Goal: Task Accomplishment & Management: Use online tool/utility

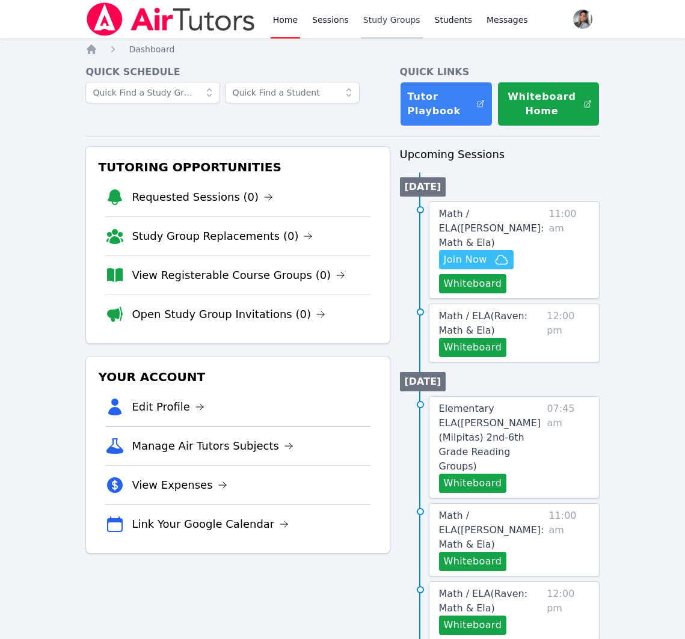
click at [381, 13] on link "Study Groups" at bounding box center [392, 19] width 62 height 38
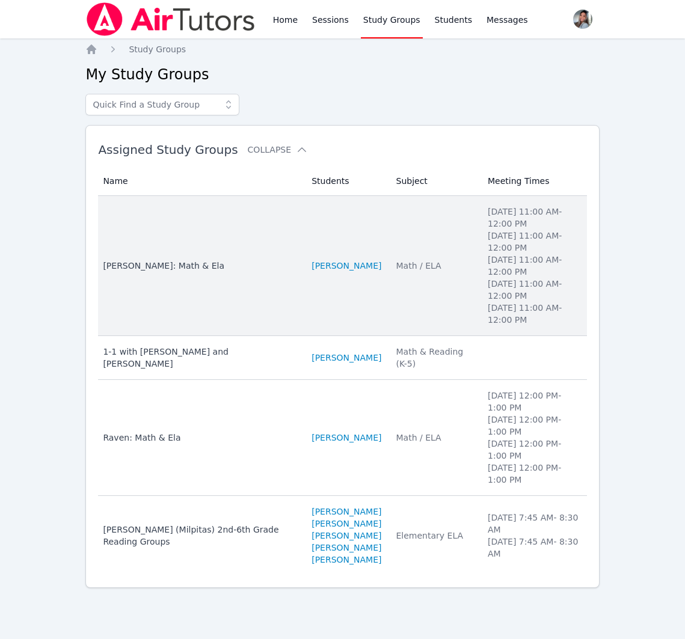
scroll to position [11, 0]
click at [396, 304] on td "Subject Math / ELA" at bounding box center [435, 266] width 92 height 140
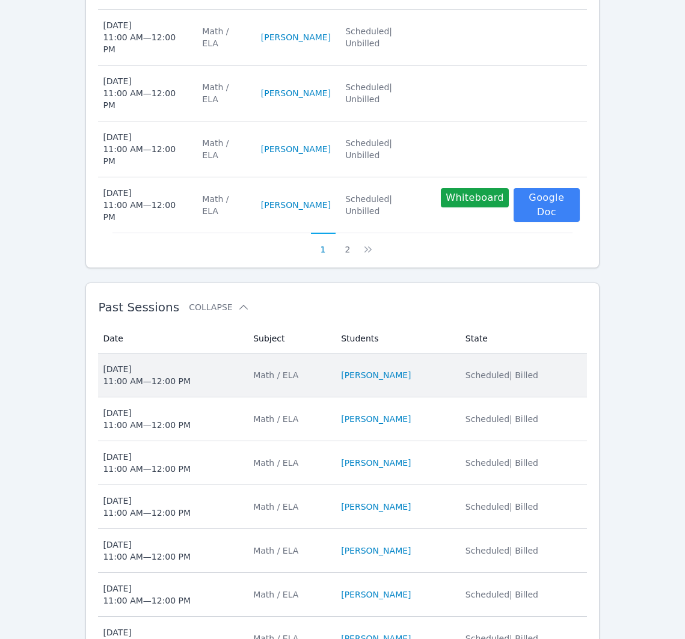
scroll to position [821, 0]
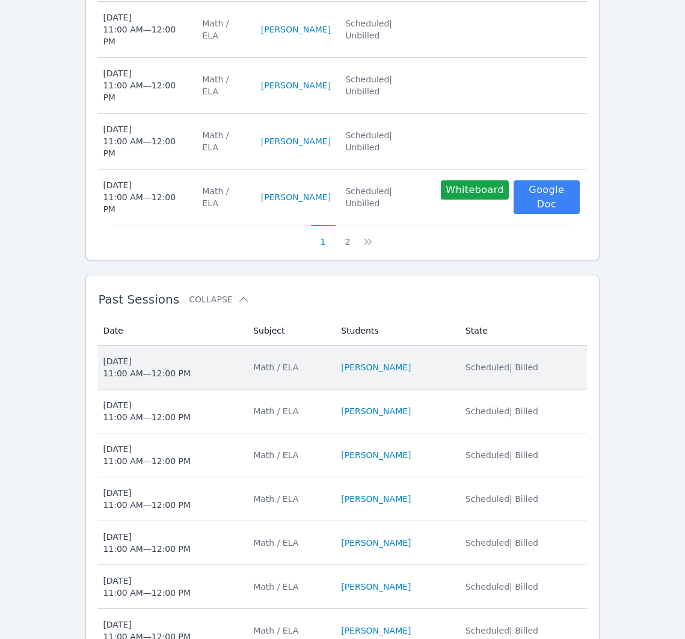
click at [210, 355] on span "Fri Sep 26 11:00 AM — 12:00 PM" at bounding box center [171, 367] width 136 height 24
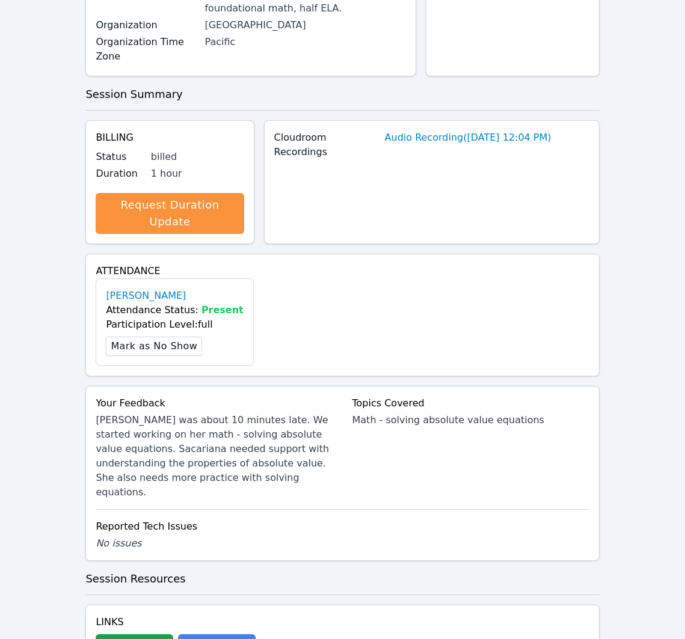
scroll to position [215, 0]
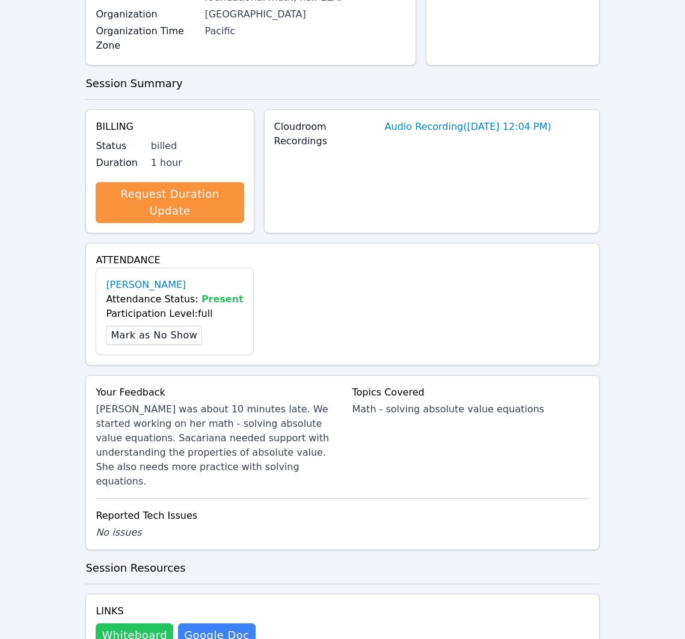
click at [137, 624] on button "Whiteboard" at bounding box center [135, 636] width 78 height 24
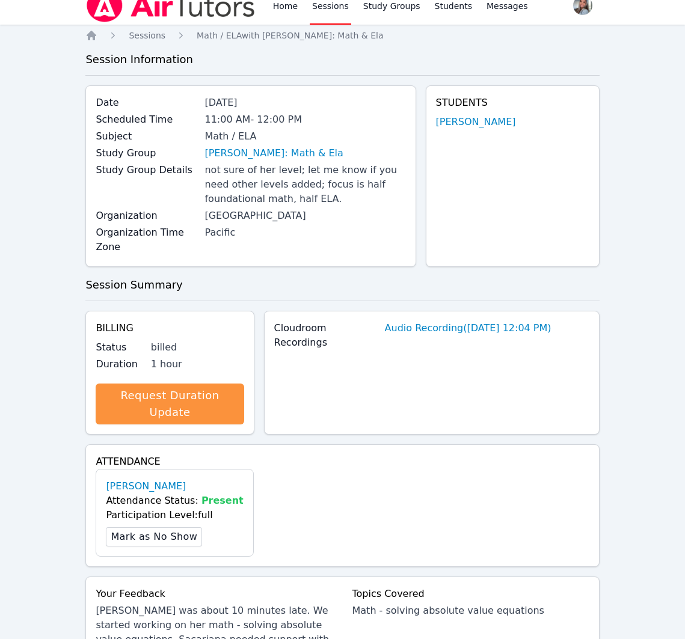
scroll to position [0, 0]
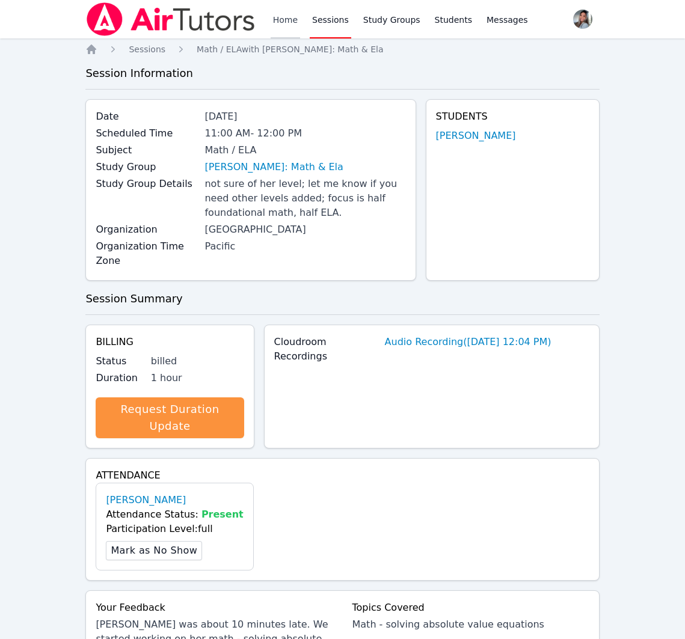
click at [295, 13] on link "Home" at bounding box center [285, 19] width 29 height 38
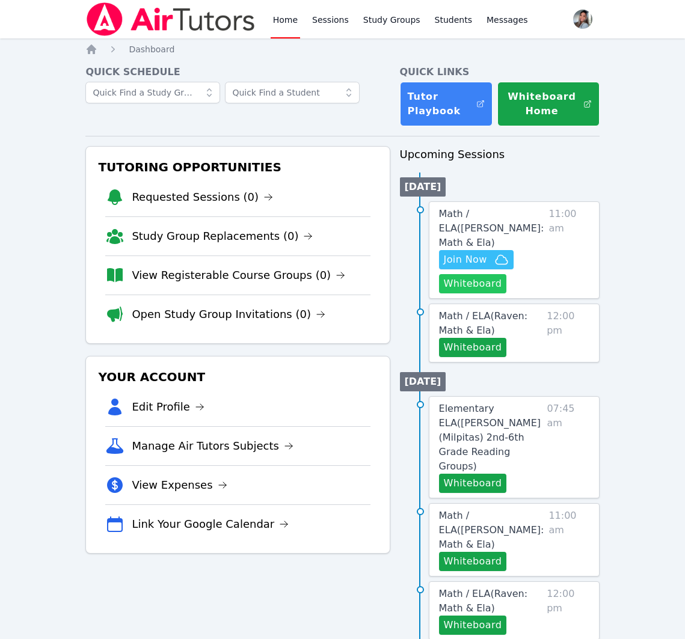
click at [485, 274] on button "Whiteboard" at bounding box center [473, 283] width 68 height 19
click at [326, 20] on link "Sessions" at bounding box center [330, 19] width 41 height 38
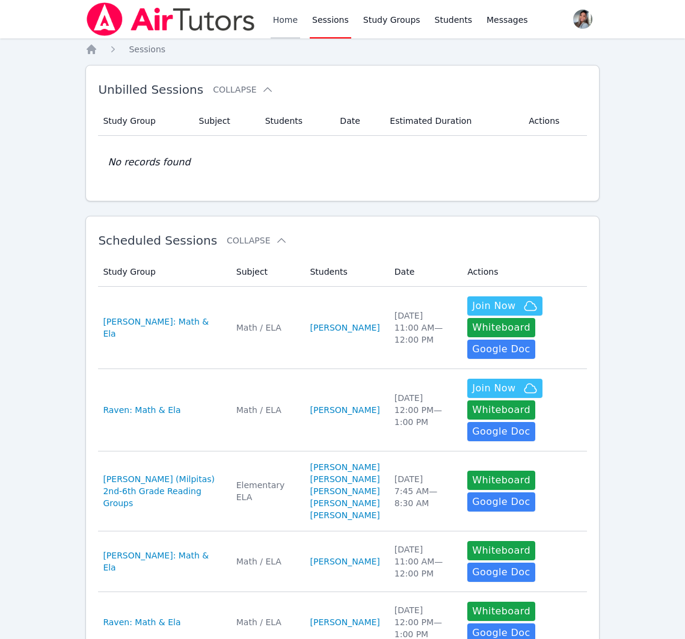
click at [278, 20] on link "Home" at bounding box center [285, 19] width 29 height 38
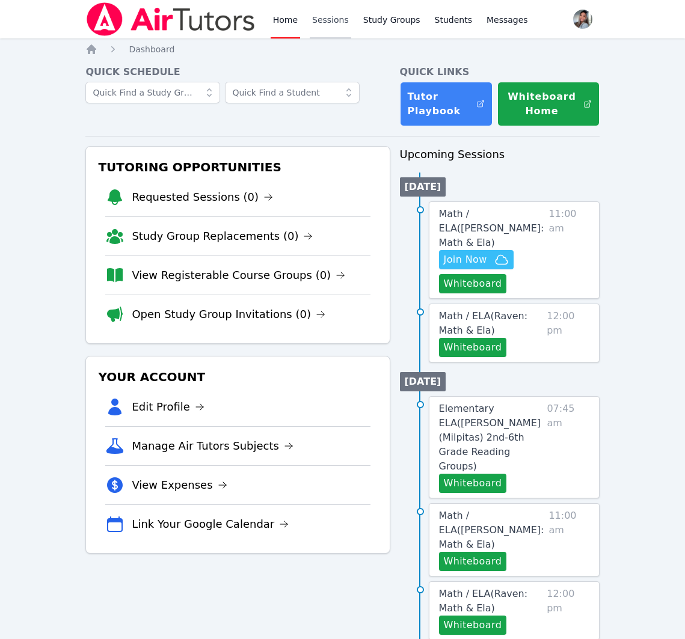
click at [343, 16] on link "Sessions" at bounding box center [330, 19] width 41 height 38
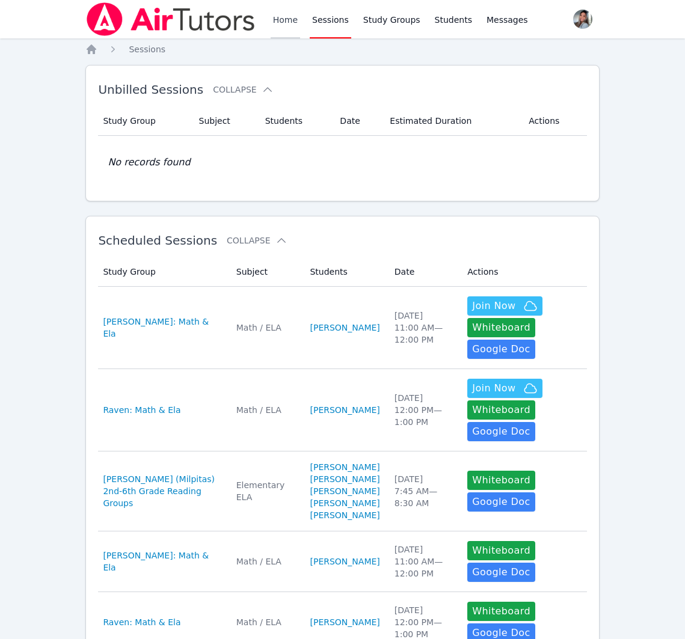
click at [278, 23] on link "Home" at bounding box center [285, 19] width 29 height 38
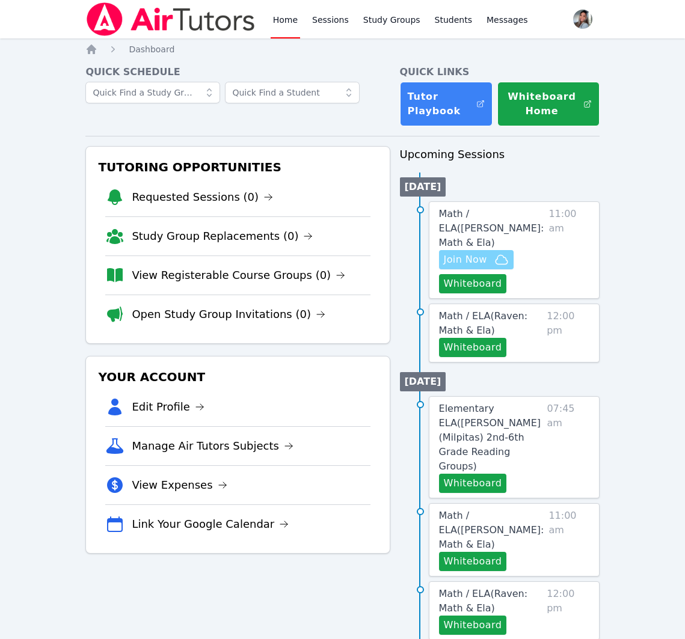
click at [491, 253] on span "Join Now" at bounding box center [476, 260] width 65 height 14
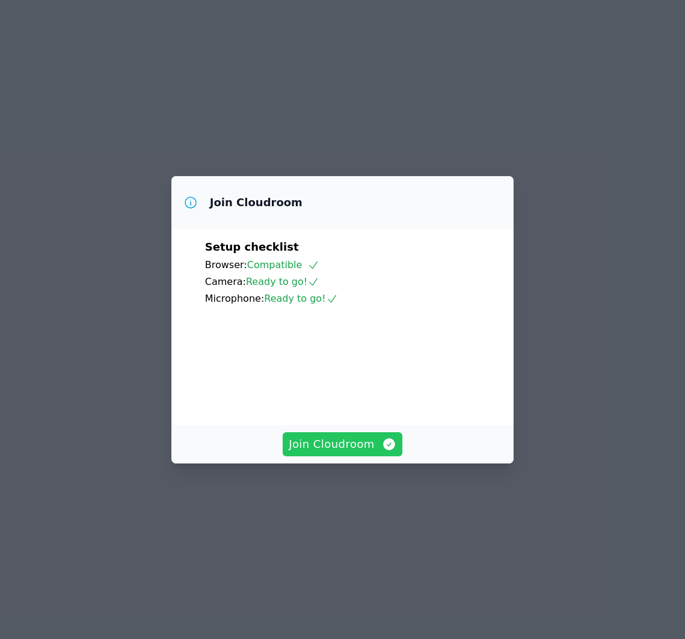
click at [354, 453] on span "Join Cloudroom" at bounding box center [343, 444] width 108 height 17
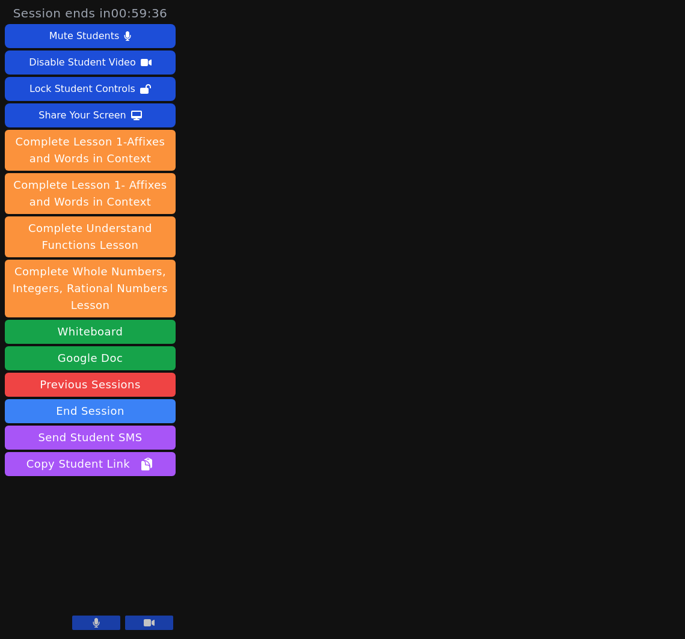
click at [108, 623] on button at bounding box center [96, 623] width 48 height 14
click at [99, 441] on button "Send Student SMS" at bounding box center [90, 438] width 171 height 24
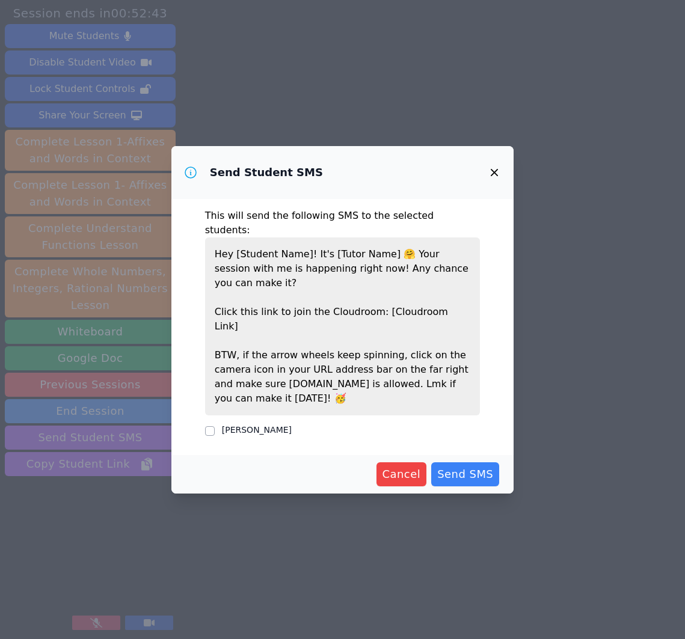
click at [289, 425] on label "[PERSON_NAME]" at bounding box center [257, 430] width 70 height 10
click at [215, 426] on input "[PERSON_NAME]" at bounding box center [210, 431] width 10 height 10
checkbox input "true"
click at [468, 466] on span "Send SMS" at bounding box center [465, 474] width 56 height 17
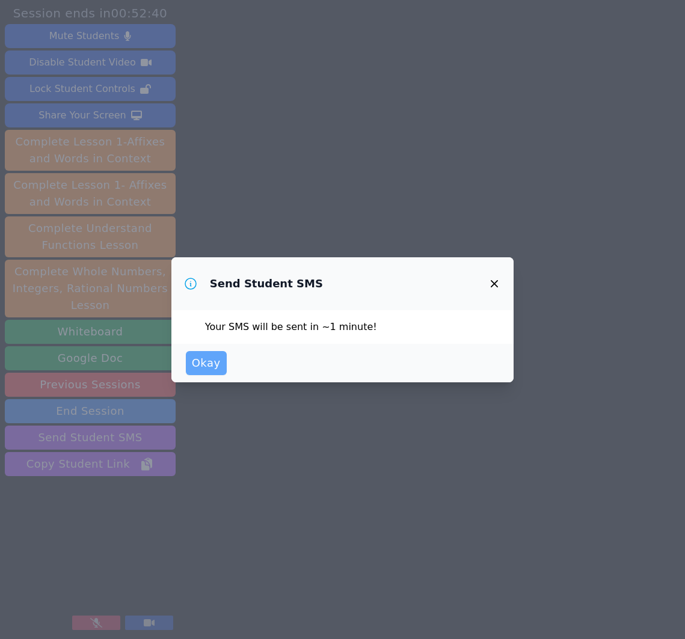
click at [204, 361] on span "Okay" at bounding box center [206, 363] width 29 height 17
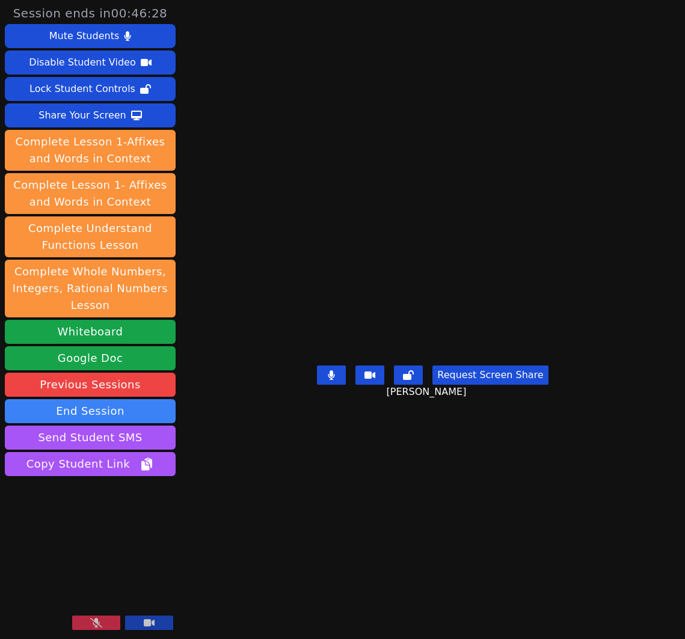
click at [104, 617] on button at bounding box center [96, 623] width 48 height 14
click at [54, 115] on div "Share Your Screen" at bounding box center [82, 115] width 88 height 19
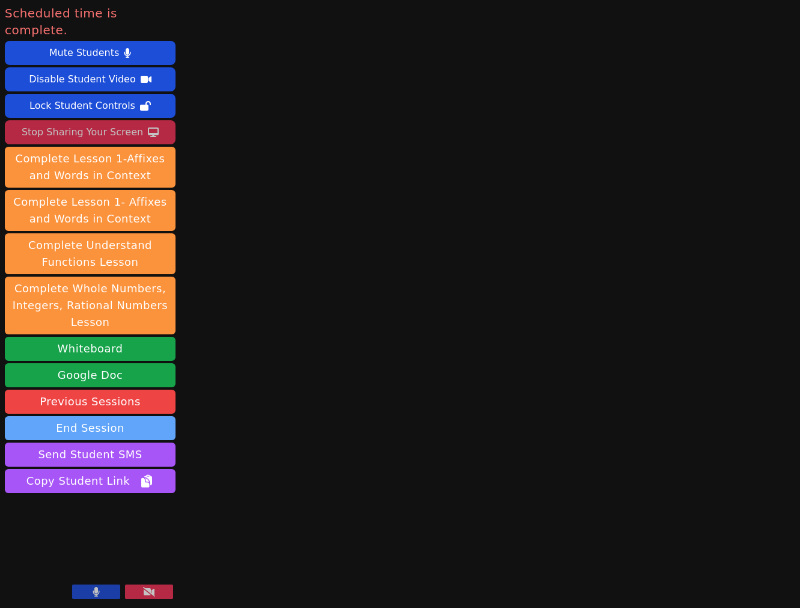
click at [104, 416] on button "End Session" at bounding box center [90, 428] width 171 height 24
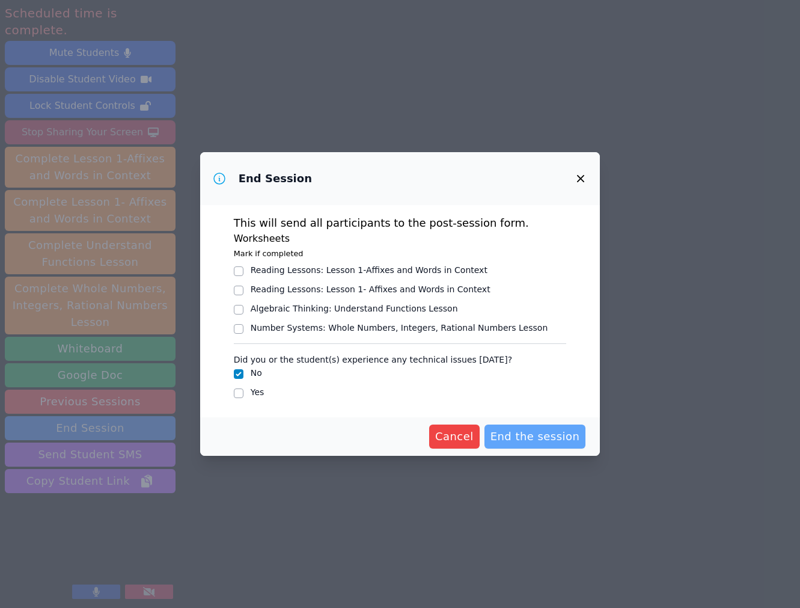
click at [540, 440] on span "End the session" at bounding box center [536, 436] width 90 height 17
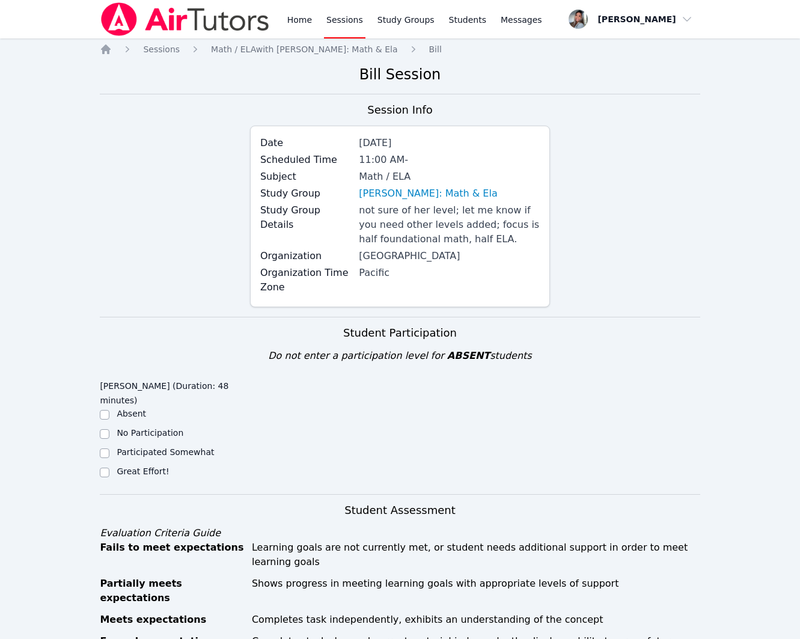
click at [135, 469] on label "Great Effort!" at bounding box center [143, 472] width 52 height 10
click at [109, 469] on input "Great Effort!" at bounding box center [105, 473] width 10 height 10
checkbox input "true"
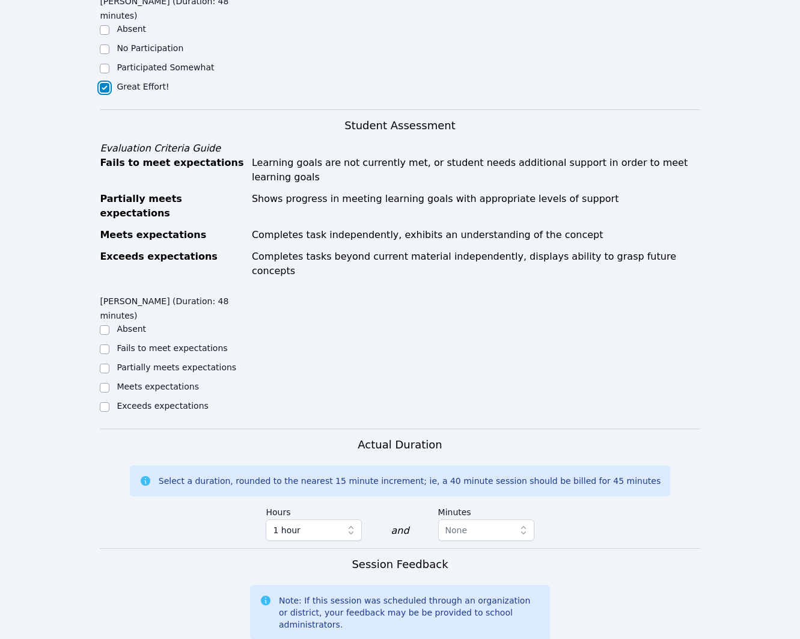
scroll to position [387, 0]
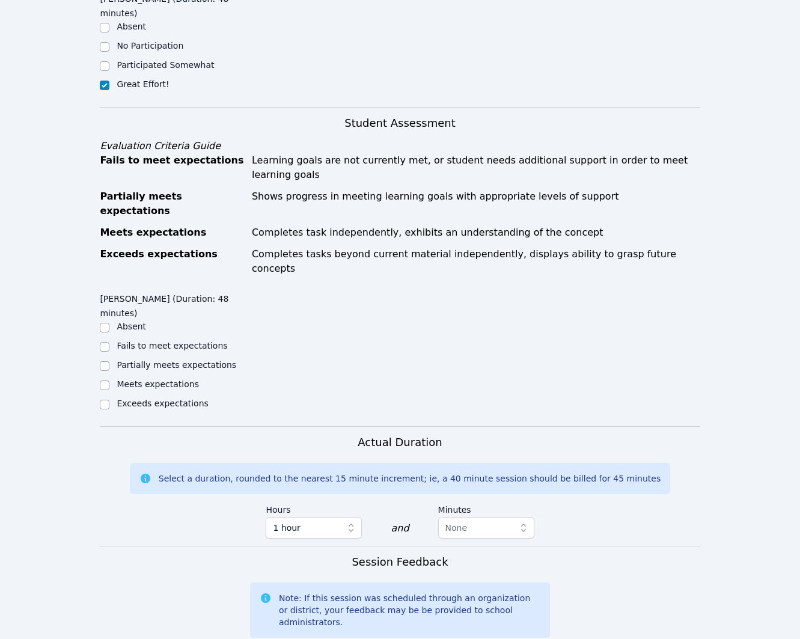
click at [158, 360] on label "Partially meets expectations" at bounding box center [177, 365] width 120 height 10
click at [109, 361] on input "Partially meets expectations" at bounding box center [105, 366] width 10 height 10
checkbox input "true"
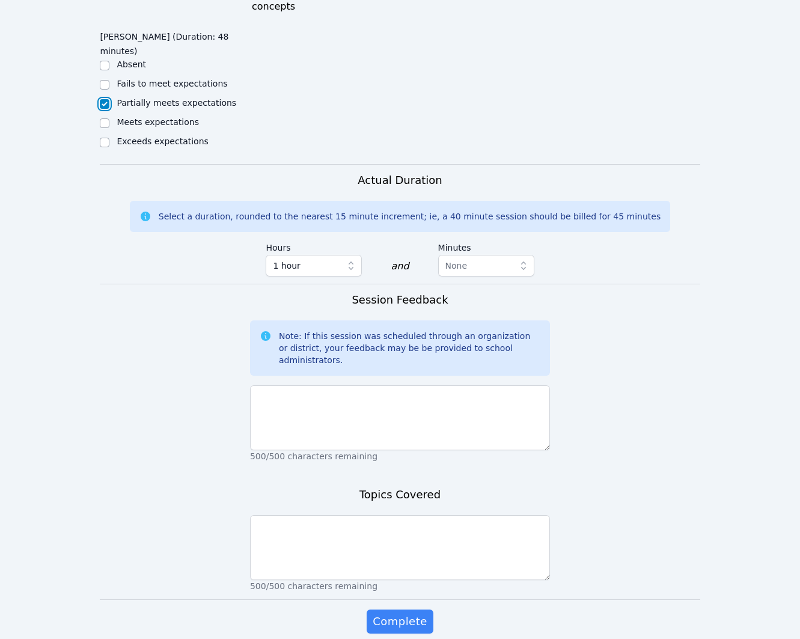
scroll to position [673, 0]
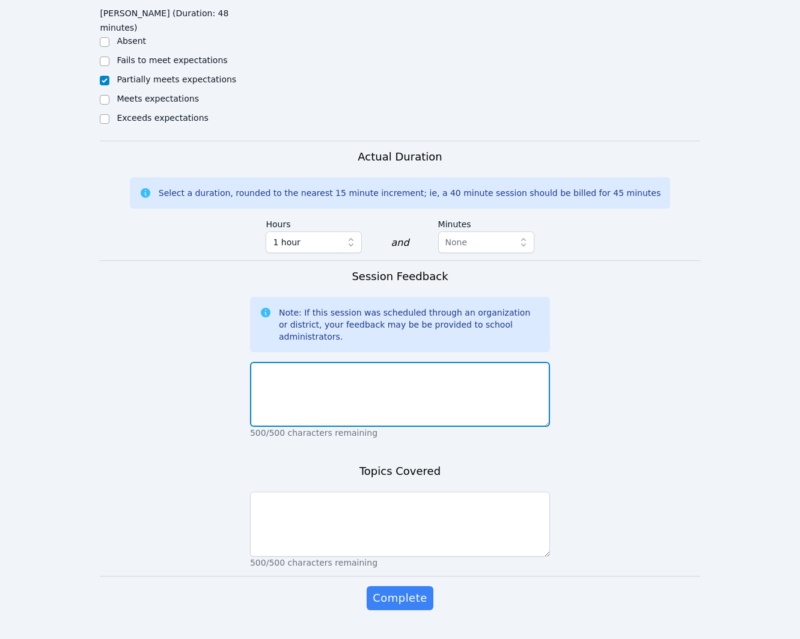
click at [463, 362] on textarea at bounding box center [400, 394] width 300 height 65
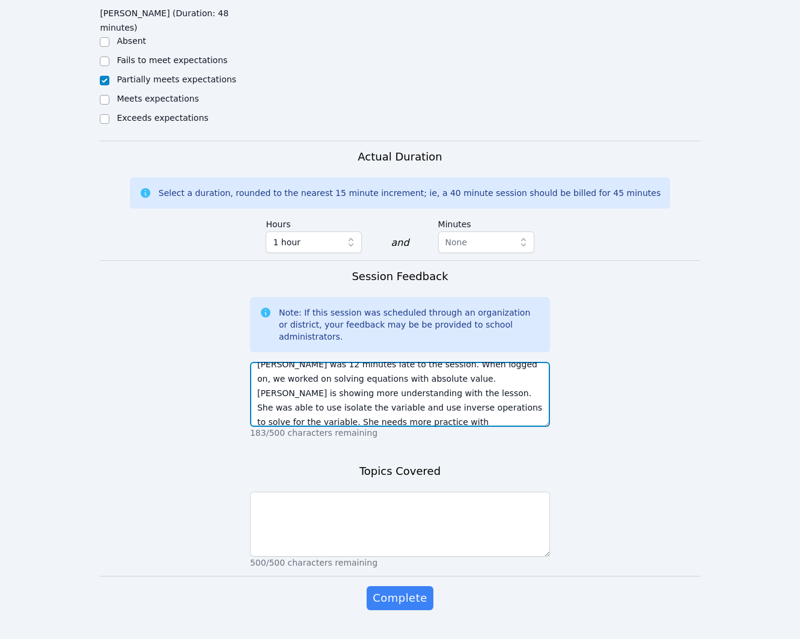
scroll to position [14, 0]
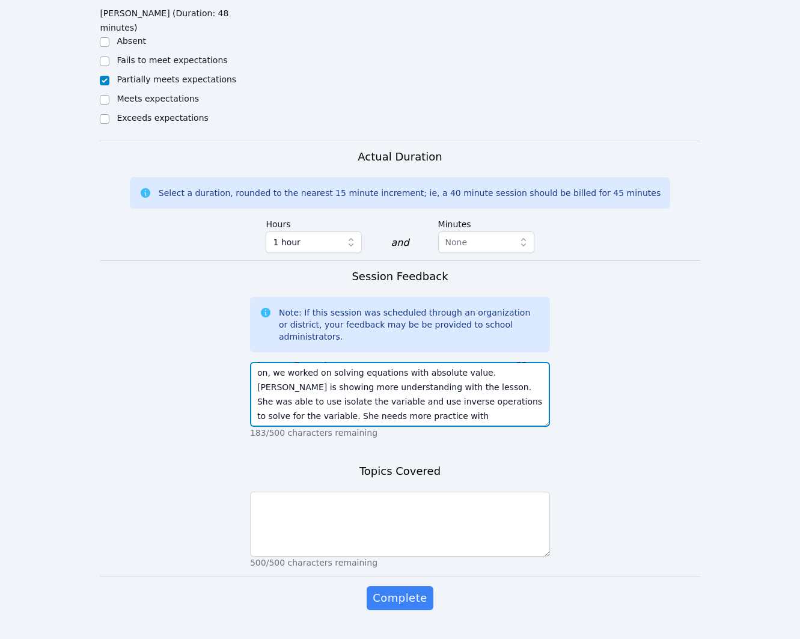
drag, startPoint x: 430, startPoint y: 394, endPoint x: 383, endPoint y: 390, distance: 47.0
click at [378, 397] on textarea "Sacariana was 12 minutes late to the session. When logged on, we worked on solv…" at bounding box center [400, 394] width 300 height 65
click at [403, 388] on textarea "Sacariana was 12 minutes late to the session. When logged on, we worked on solv…" at bounding box center [400, 394] width 300 height 65
type textarea "Sacariana was 12 minutes late to the session. When logged on, we worked on solv…"
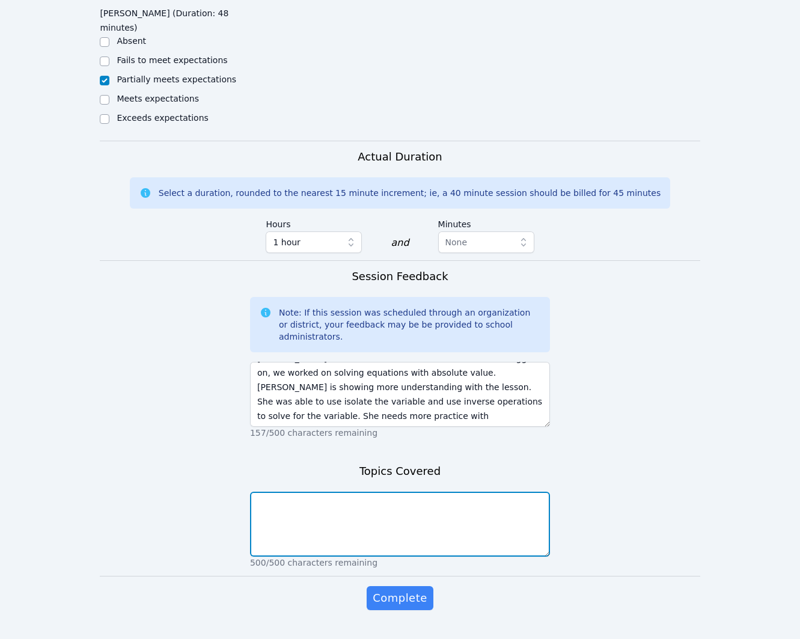
click at [509, 497] on textarea at bounding box center [400, 524] width 300 height 65
type textarea "Solving equations with absolute value"
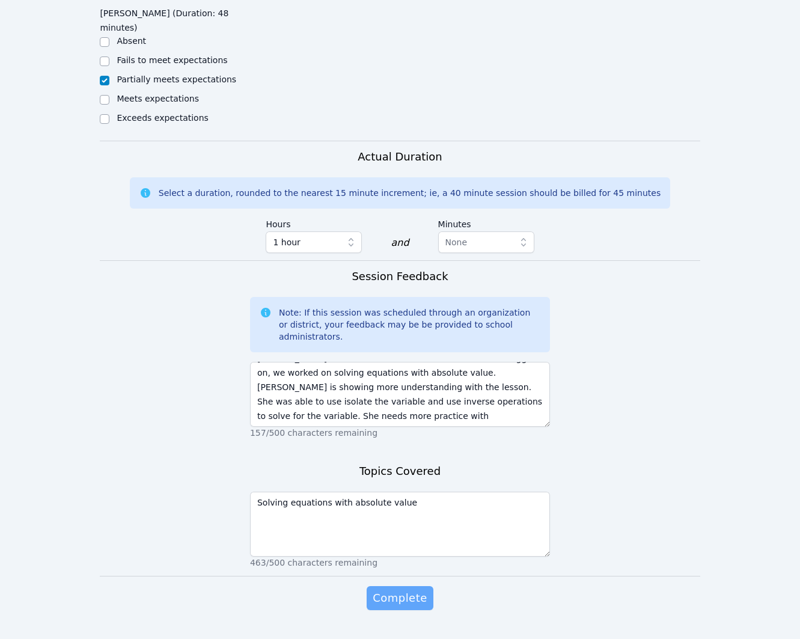
click at [385, 590] on span "Complete" at bounding box center [400, 598] width 54 height 17
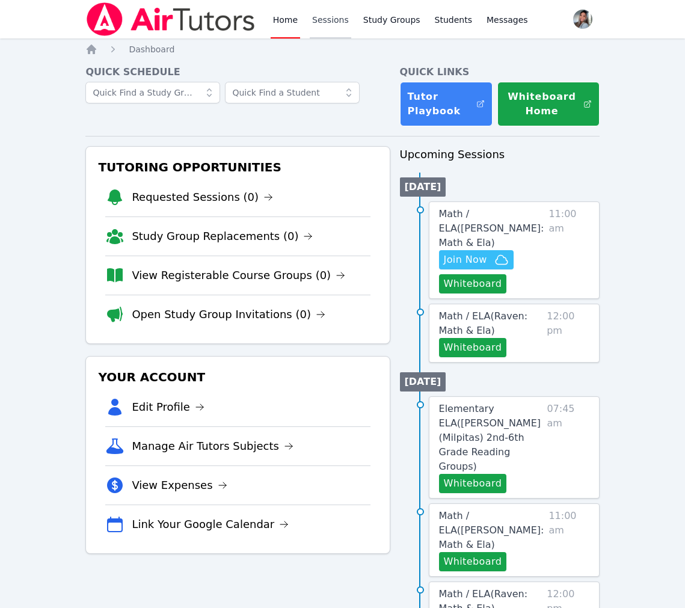
click at [342, 16] on link "Sessions" at bounding box center [330, 19] width 41 height 38
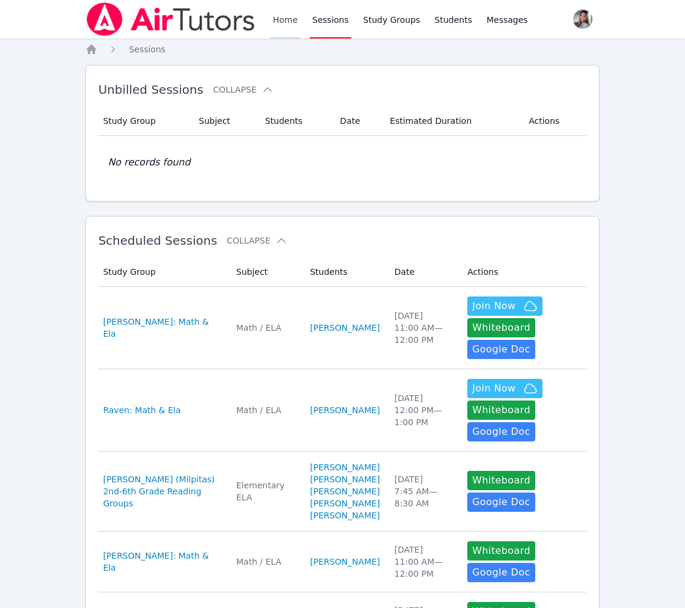
click at [280, 19] on link "Home" at bounding box center [285, 19] width 29 height 38
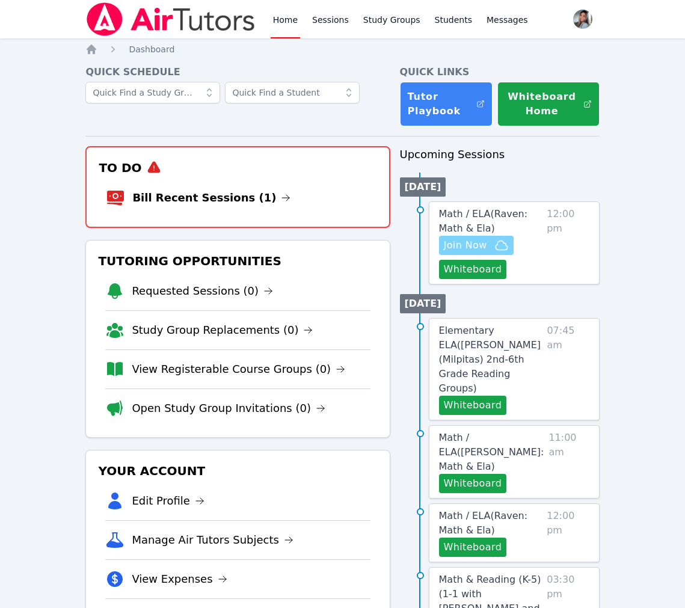
click at [494, 249] on icon "button" at bounding box center [501, 245] width 14 height 14
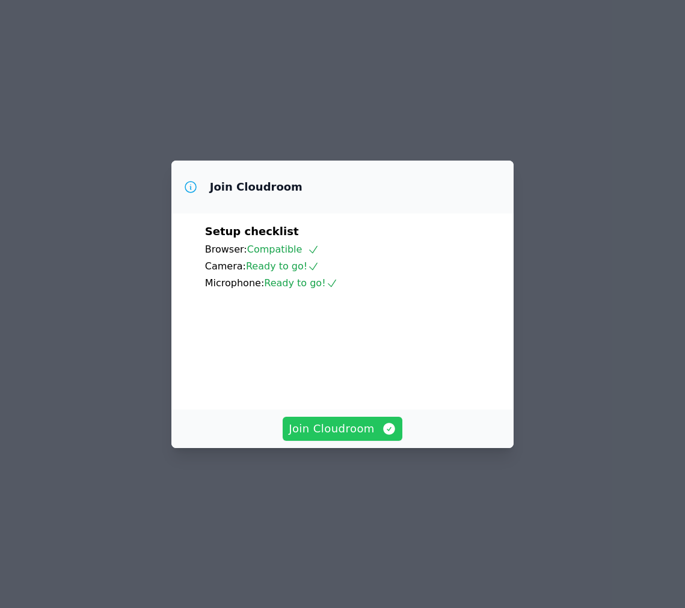
click at [357, 437] on span "Join Cloudroom" at bounding box center [343, 428] width 108 height 17
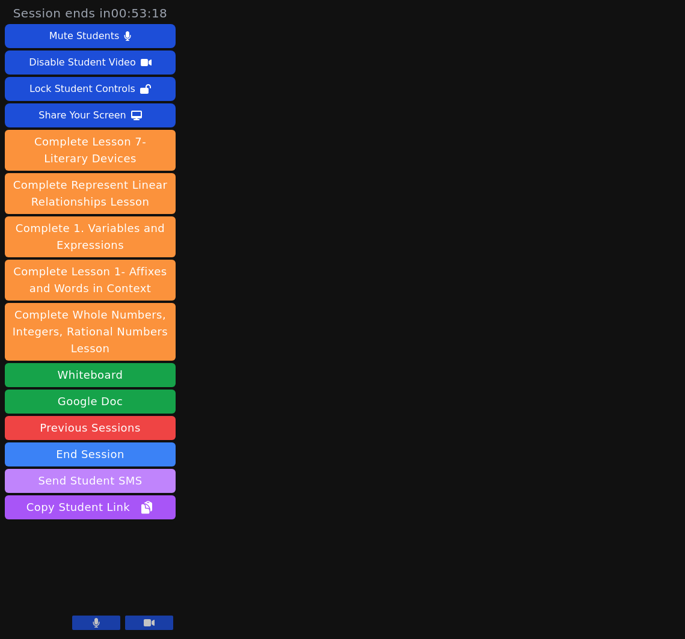
click at [96, 483] on button "Send Student SMS" at bounding box center [90, 481] width 171 height 24
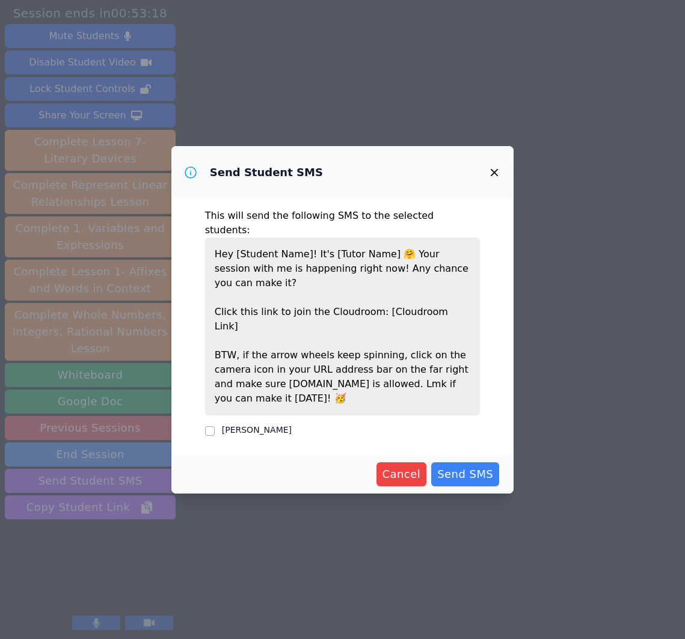
click at [253, 425] on label "[PERSON_NAME]" at bounding box center [257, 430] width 70 height 10
click at [215, 426] on input "[PERSON_NAME]" at bounding box center [210, 431] width 10 height 10
checkbox input "true"
click at [486, 466] on span "Send SMS" at bounding box center [465, 474] width 56 height 17
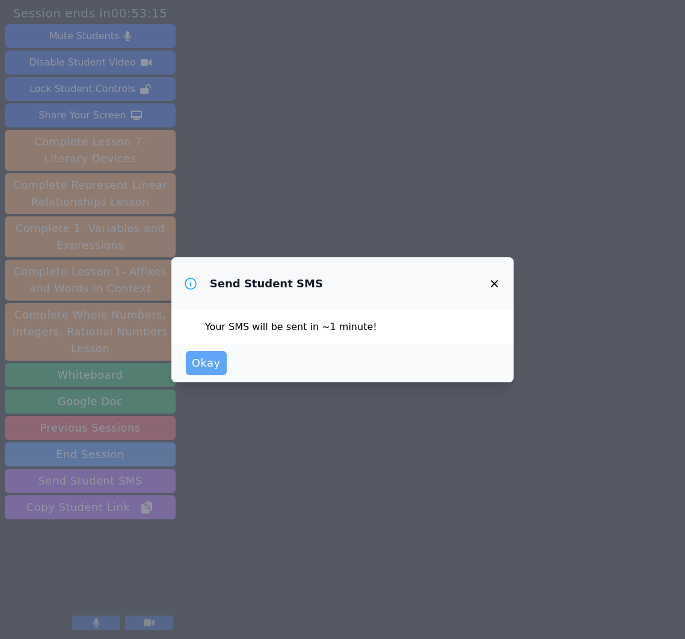
click at [204, 368] on span "Okay" at bounding box center [206, 363] width 29 height 17
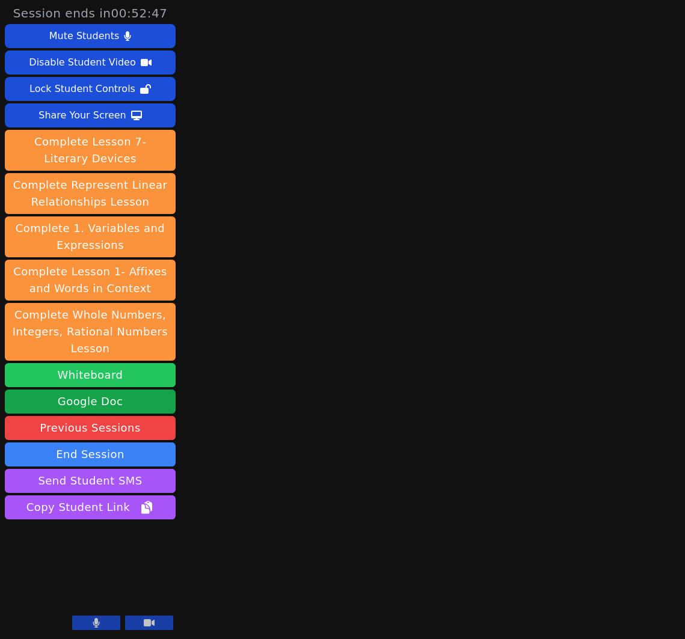
click at [99, 378] on button "Whiteboard" at bounding box center [90, 375] width 171 height 24
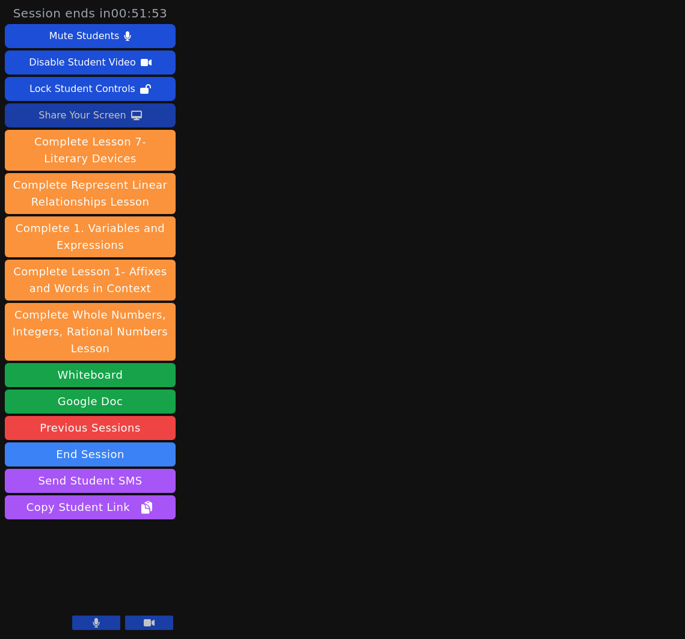
click at [93, 117] on div "Share Your Screen" at bounding box center [82, 115] width 88 height 19
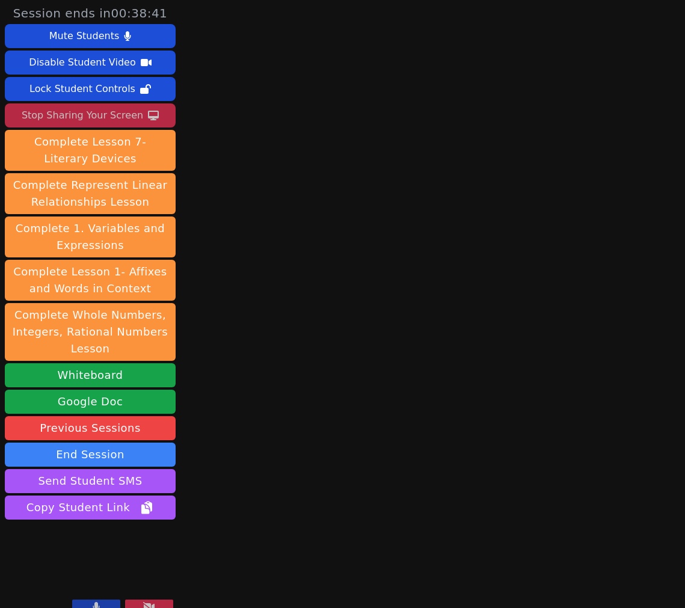
click at [124, 121] on div "Stop Sharing Your Screen" at bounding box center [82, 115] width 121 height 19
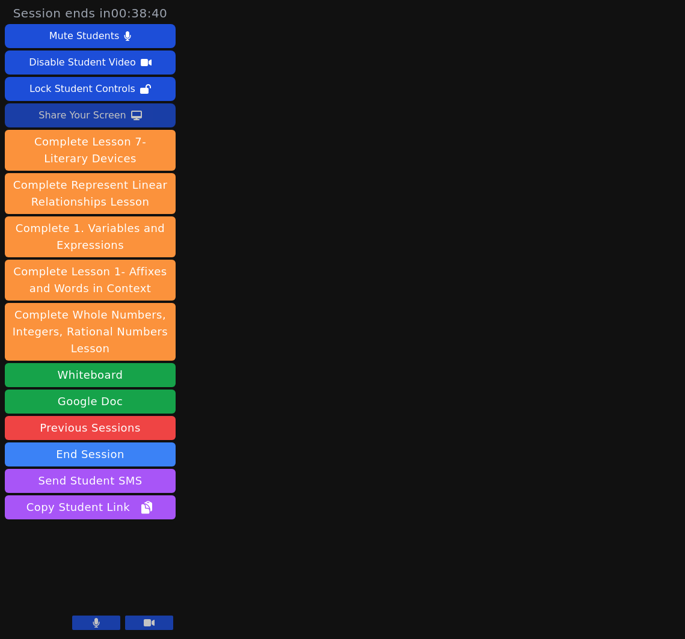
click at [99, 607] on icon at bounding box center [96, 623] width 7 height 10
click at [111, 607] on button at bounding box center [96, 623] width 48 height 14
click at [66, 121] on div "Share Your Screen" at bounding box center [82, 115] width 88 height 19
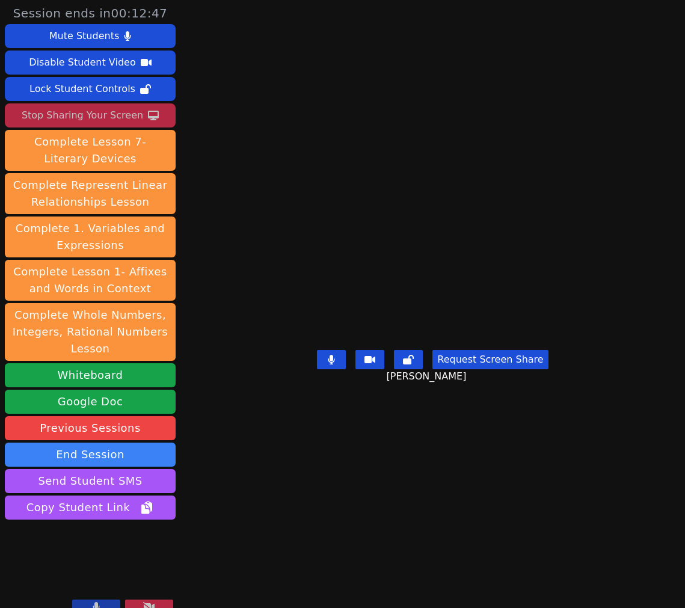
click at [120, 111] on div "Stop Sharing Your Screen" at bounding box center [82, 115] width 121 height 19
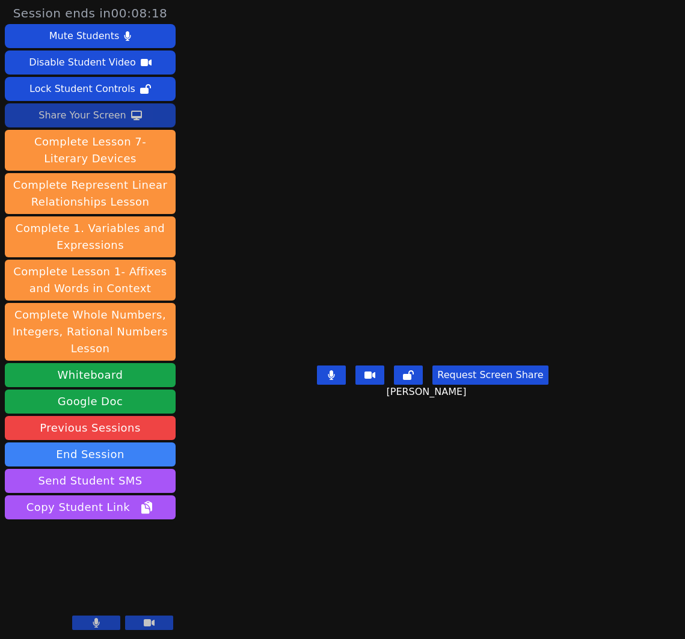
click at [96, 113] on div "Share Your Screen" at bounding box center [82, 115] width 88 height 19
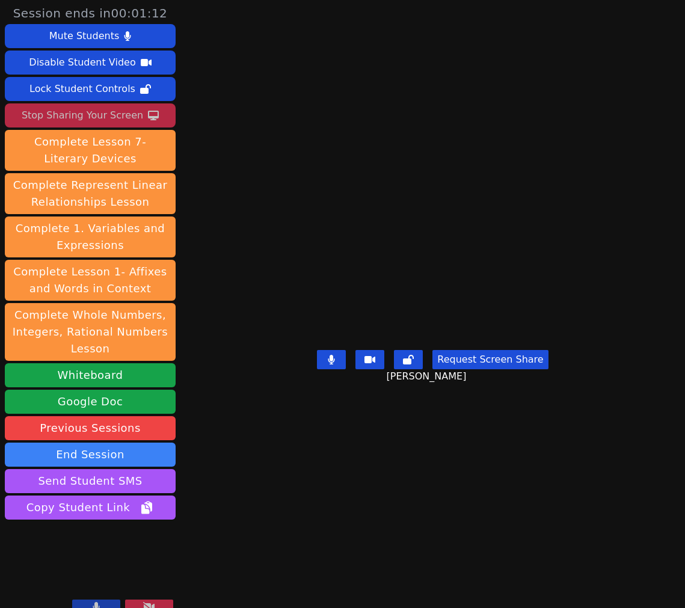
drag, startPoint x: 87, startPoint y: 113, endPoint x: 92, endPoint y: 136, distance: 24.1
click at [87, 113] on div "Stop Sharing Your Screen" at bounding box center [82, 115] width 121 height 19
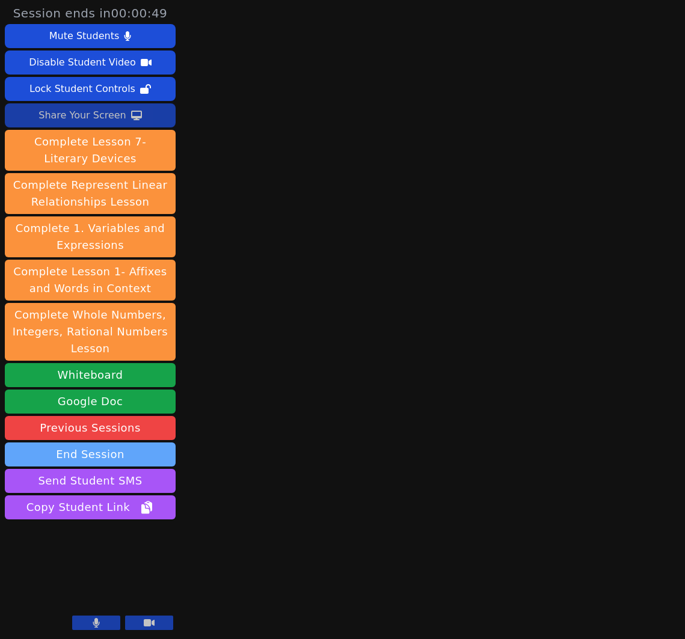
click at [146, 456] on button "End Session" at bounding box center [90, 455] width 171 height 24
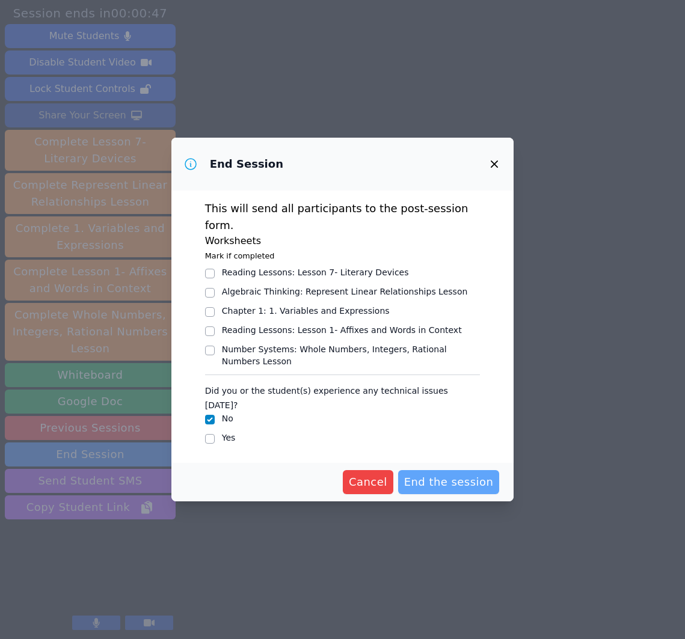
click at [462, 474] on span "End the session" at bounding box center [449, 482] width 90 height 17
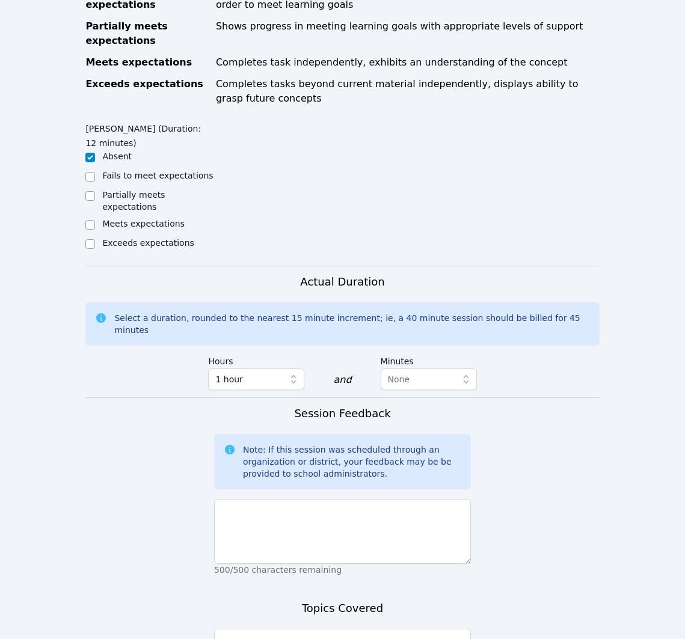
scroll to position [523, 0]
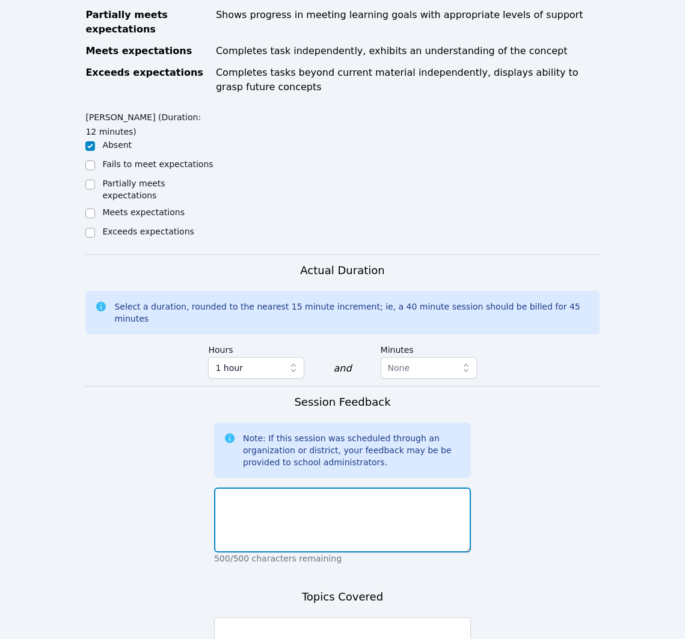
click at [357, 532] on textarea at bounding box center [342, 520] width 257 height 65
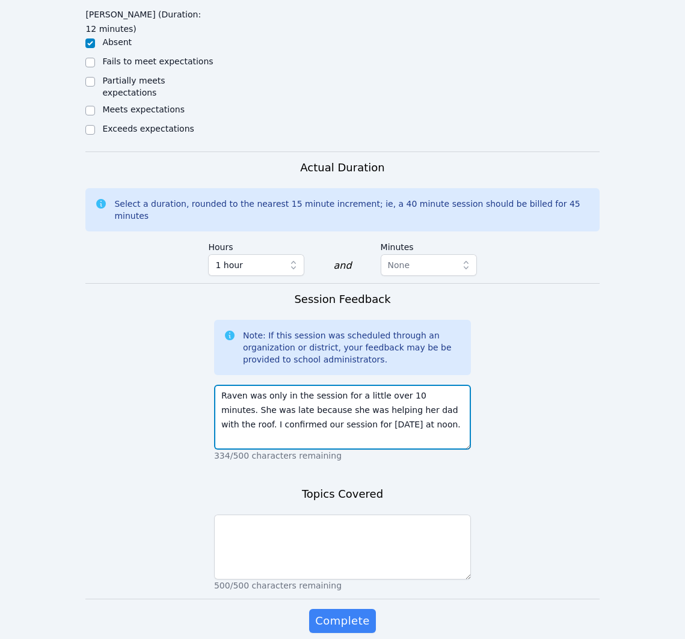
scroll to position [666, 0]
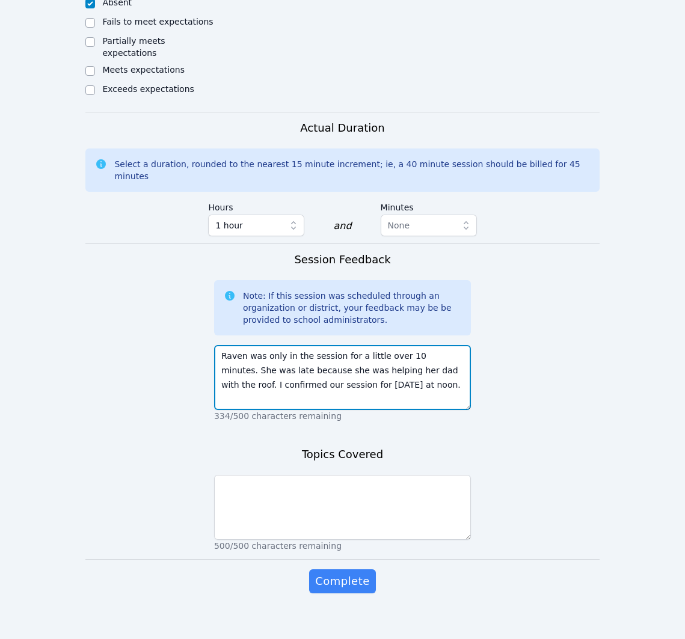
type textarea "Raven was only in the session for a little over 10 minutes. She was late becaus…"
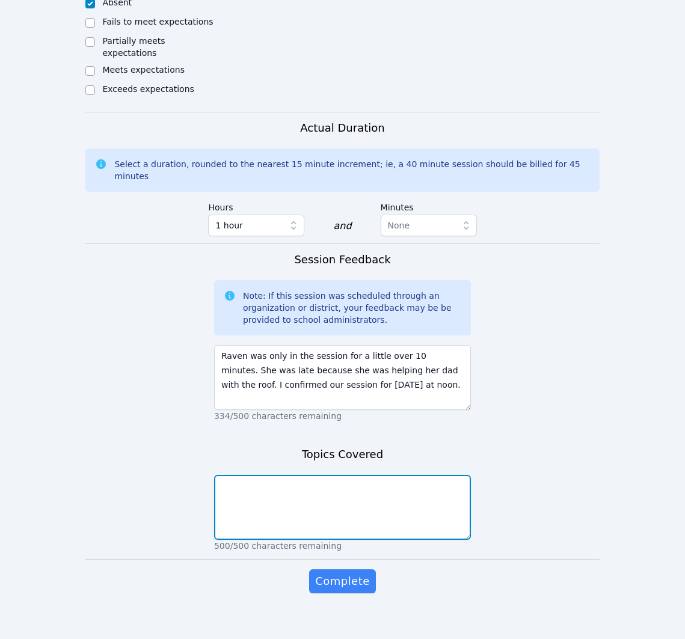
click at [257, 500] on textarea at bounding box center [342, 507] width 257 height 65
type textarea "Reviewed previous math concepts - slope"
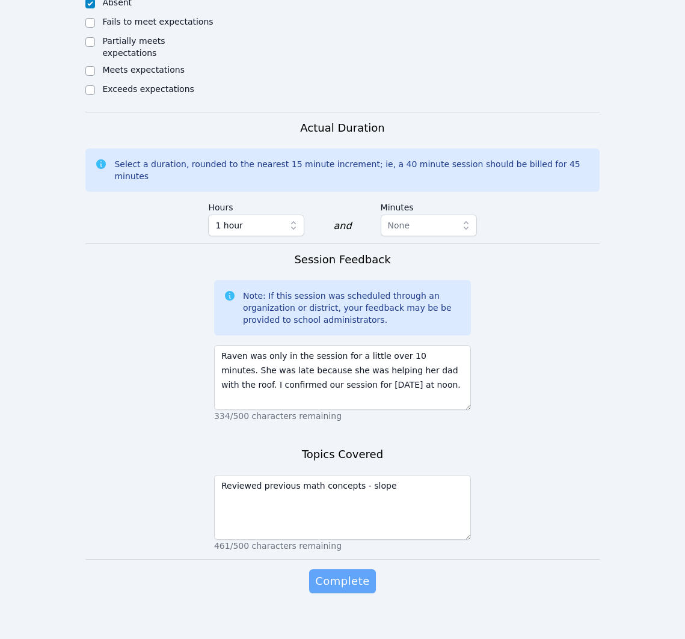
click at [342, 573] on span "Complete" at bounding box center [342, 581] width 54 height 17
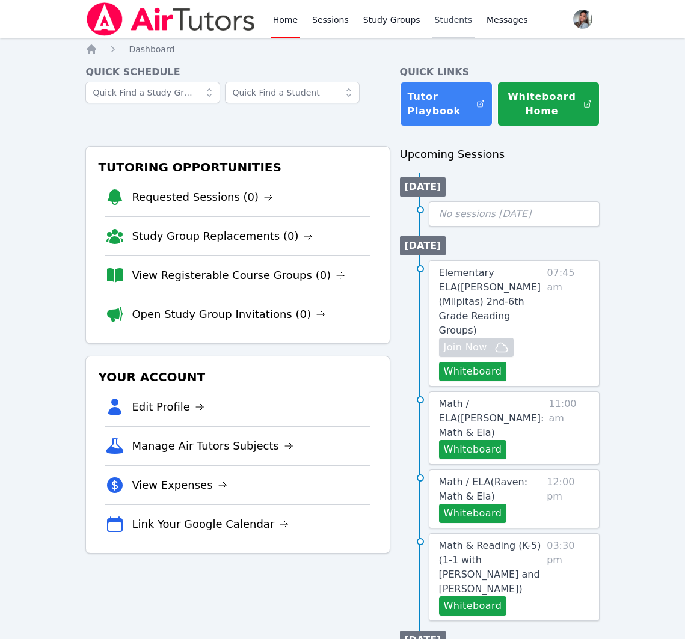
click at [449, 28] on link "Students" at bounding box center [453, 19] width 42 height 38
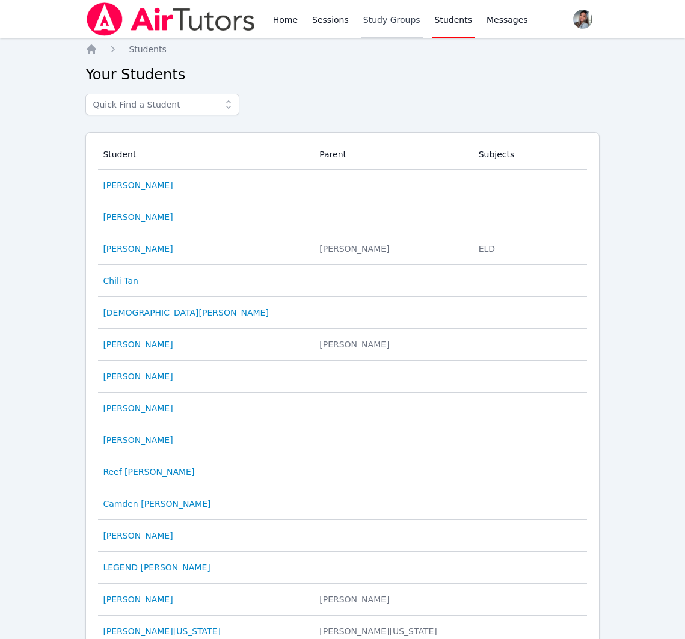
click at [385, 12] on link "Study Groups" at bounding box center [392, 19] width 62 height 38
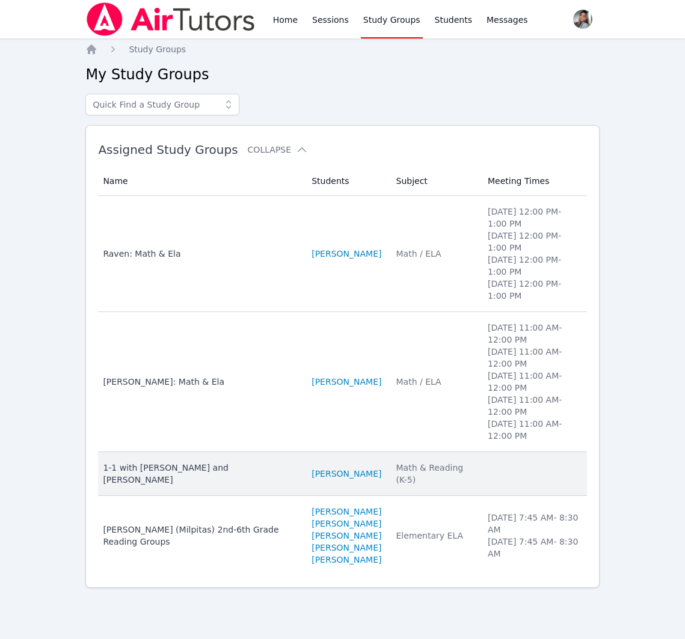
scroll to position [7, 0]
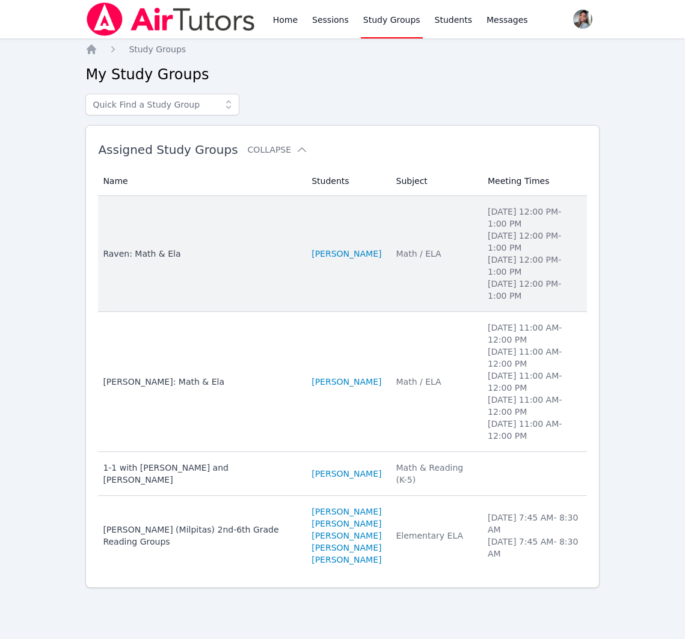
click at [346, 268] on td "Students RAVEN BROWN" at bounding box center [346, 254] width 84 height 116
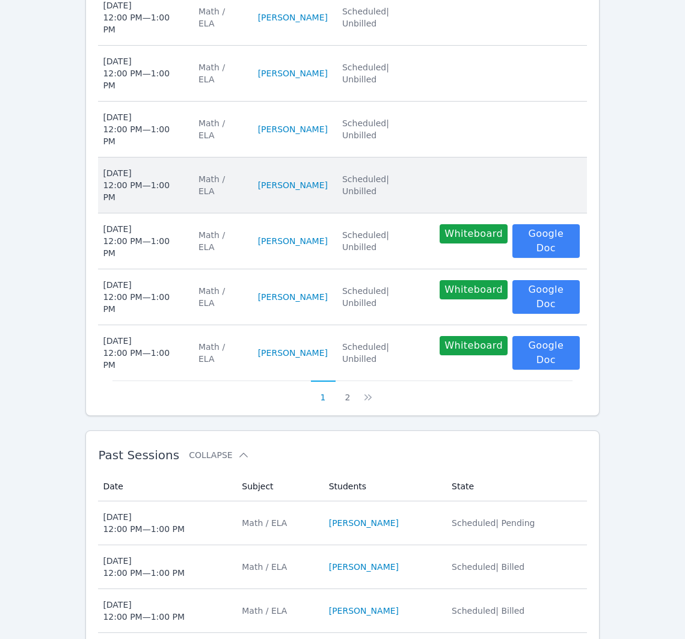
scroll to position [600, 0]
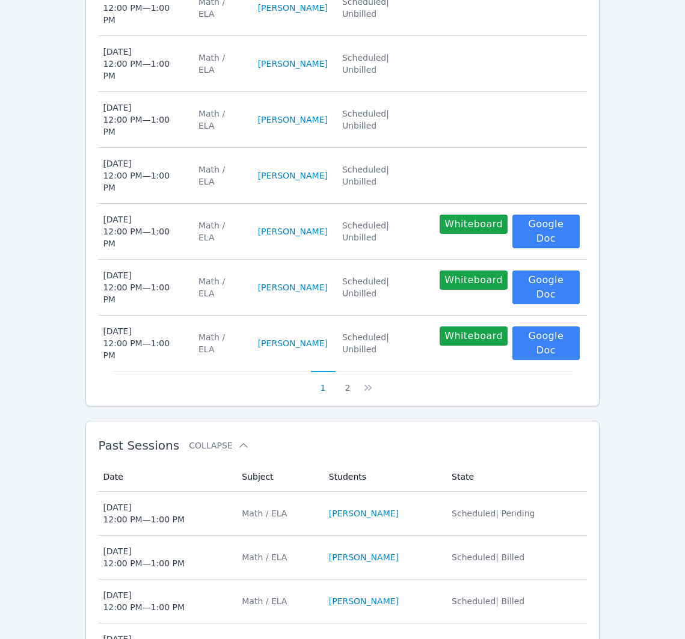
click at [435, 492] on td "Students RAVEN BROWN" at bounding box center [383, 514] width 123 height 44
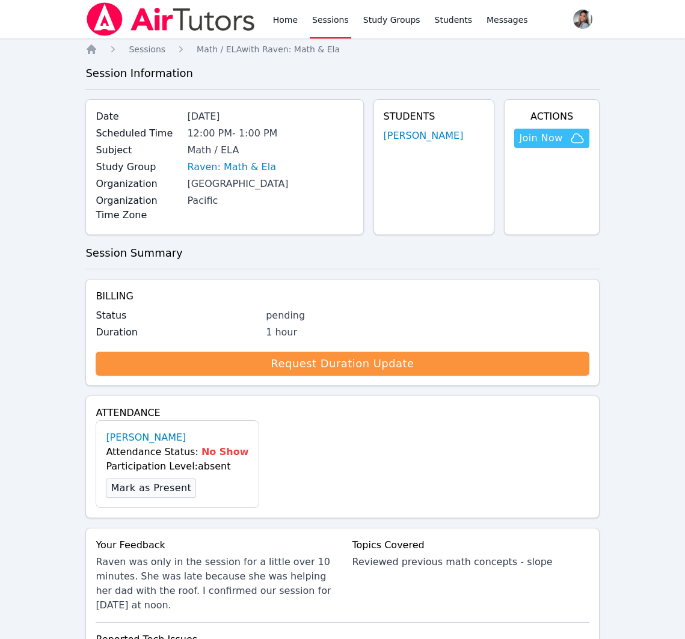
click at [153, 487] on button "Mark as Present" at bounding box center [151, 488] width 90 height 19
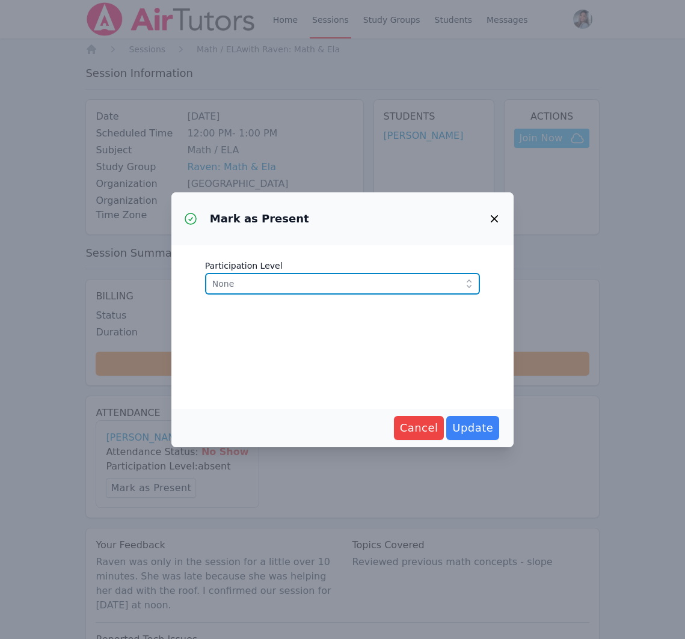
click at [342, 284] on span "None" at bounding box center [334, 284] width 244 height 14
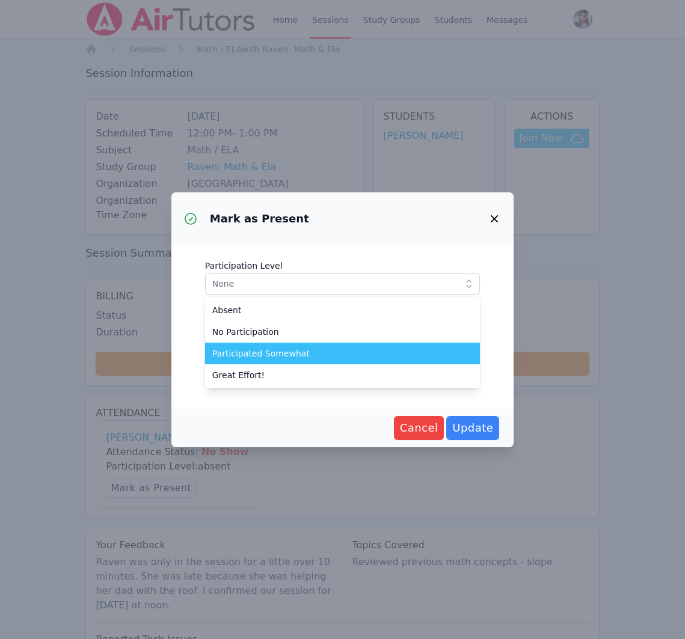
click at [337, 358] on div "Participated Somewhat" at bounding box center [342, 354] width 261 height 12
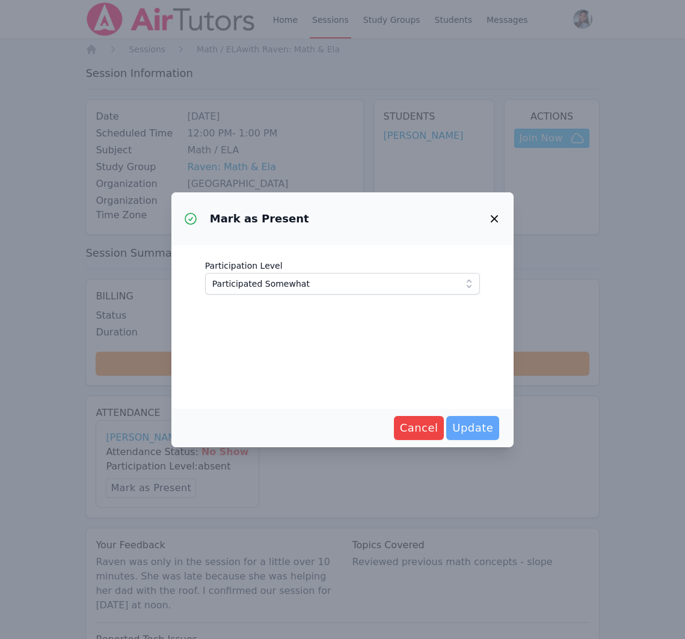
click at [493, 436] on button "Update" at bounding box center [472, 428] width 53 height 24
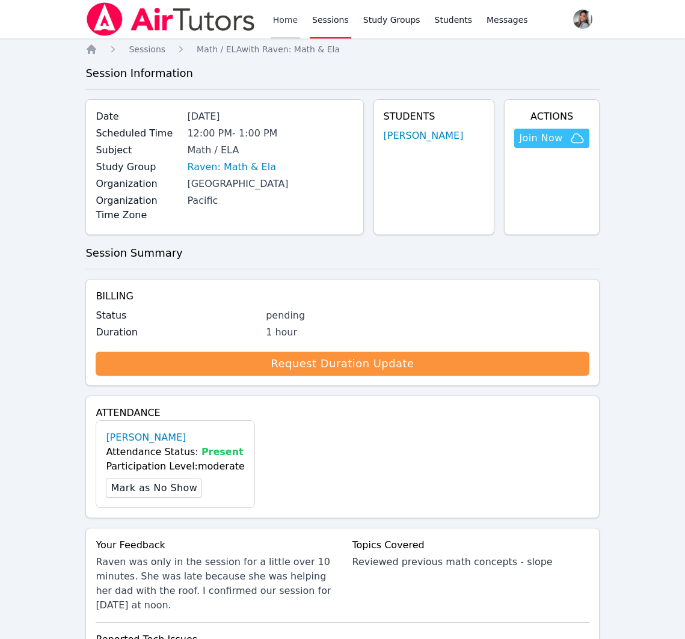
click at [277, 25] on link "Home" at bounding box center [285, 19] width 29 height 38
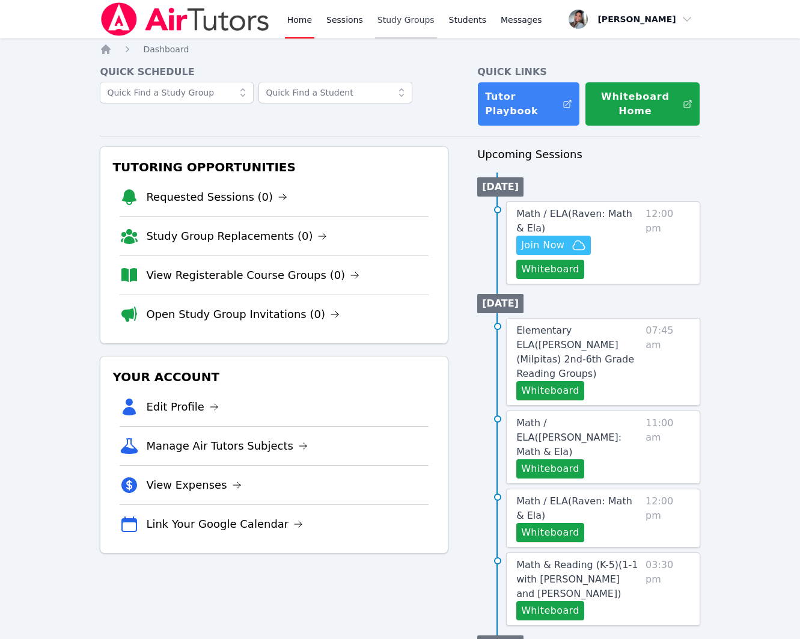
click at [426, 20] on link "Study Groups" at bounding box center [406, 19] width 62 height 38
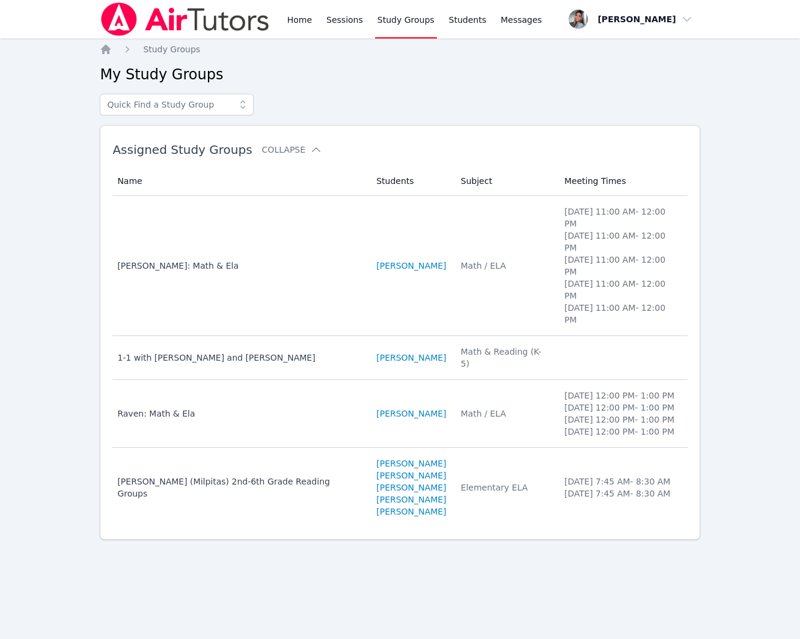
click at [447, 393] on td "Students [PERSON_NAME]" at bounding box center [411, 414] width 84 height 68
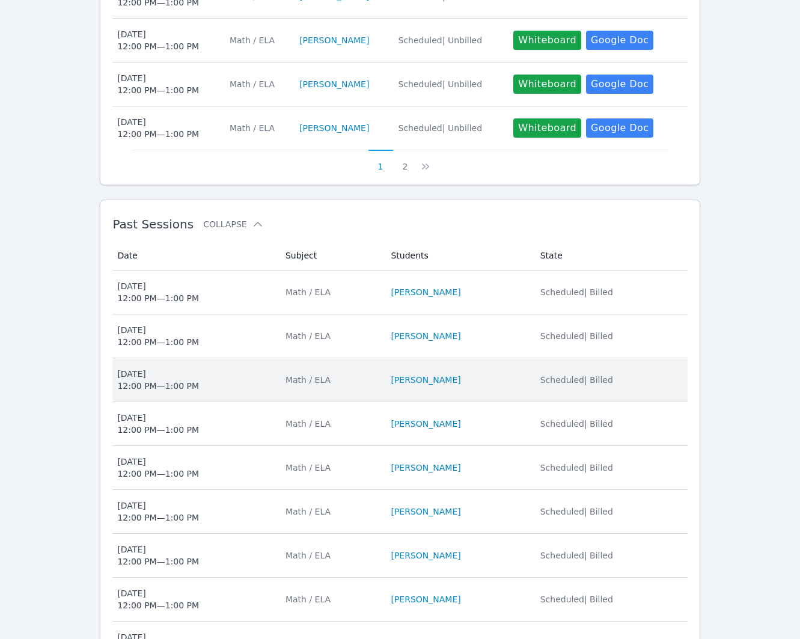
scroll to position [698, 0]
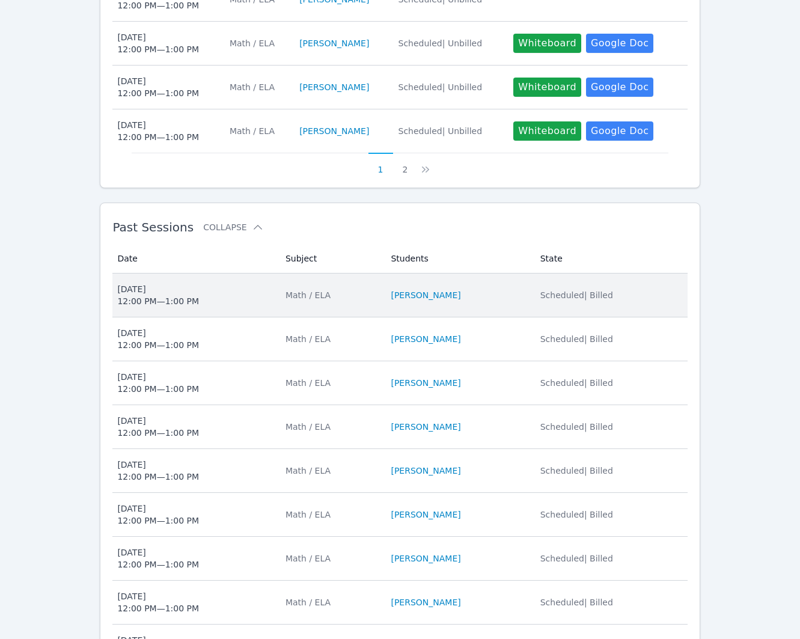
click at [389, 294] on td "Students [PERSON_NAME]" at bounding box center [458, 296] width 149 height 44
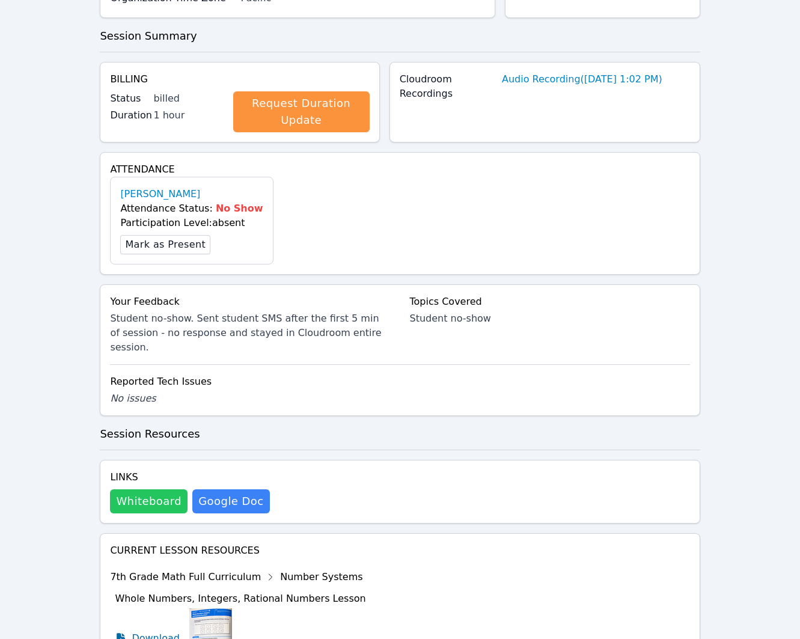
scroll to position [204, 0]
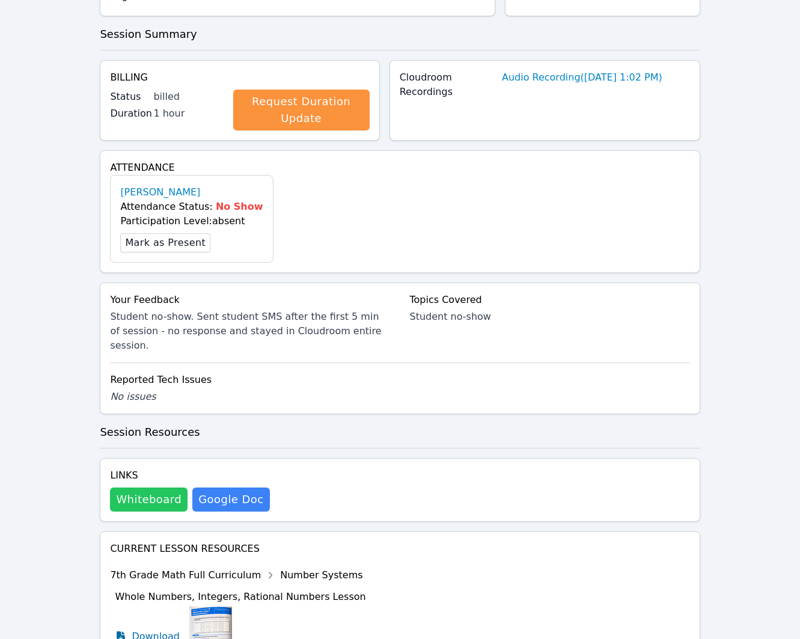
click at [133, 492] on button "Whiteboard" at bounding box center [149, 500] width 78 height 24
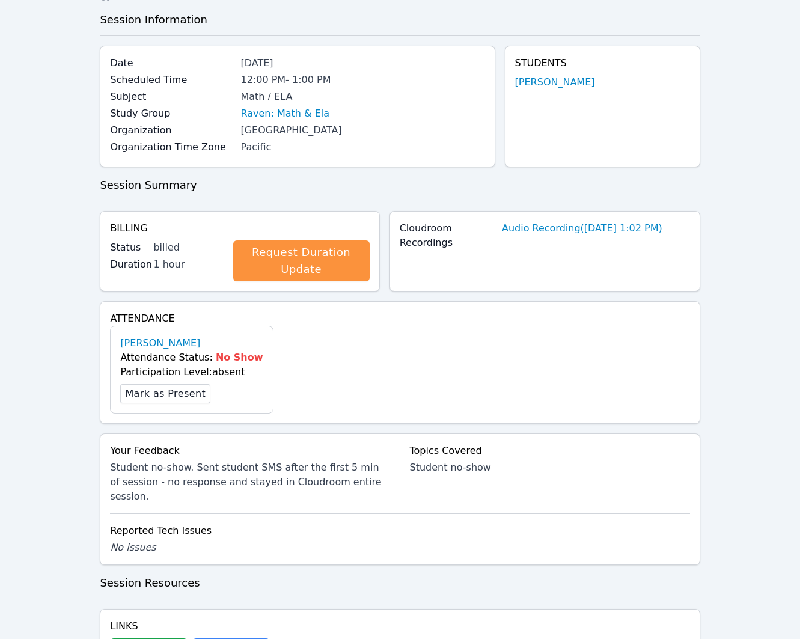
scroll to position [0, 0]
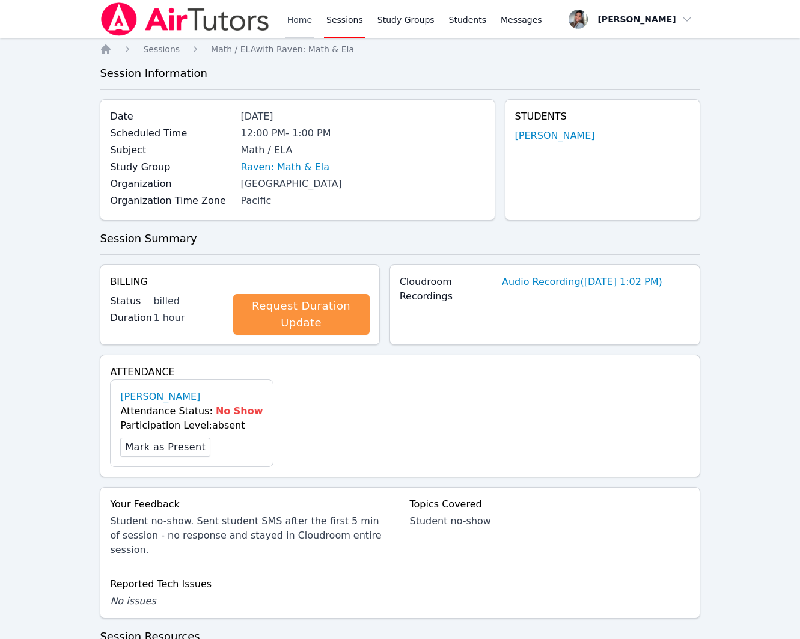
click at [295, 20] on link "Home" at bounding box center [299, 19] width 29 height 38
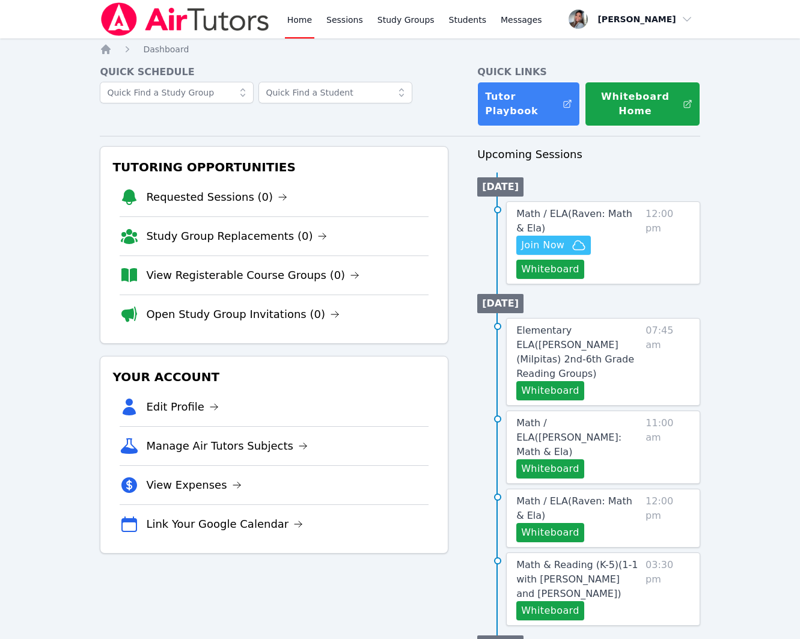
click at [237, 315] on link "Open Study Group Invitations (0)" at bounding box center [243, 314] width 194 height 17
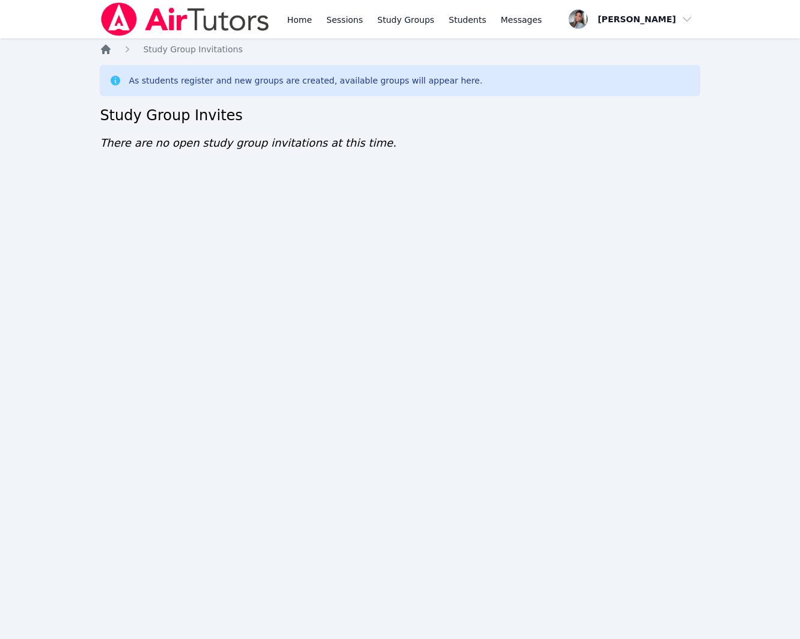
click at [105, 48] on icon "Breadcrumb" at bounding box center [106, 49] width 10 height 10
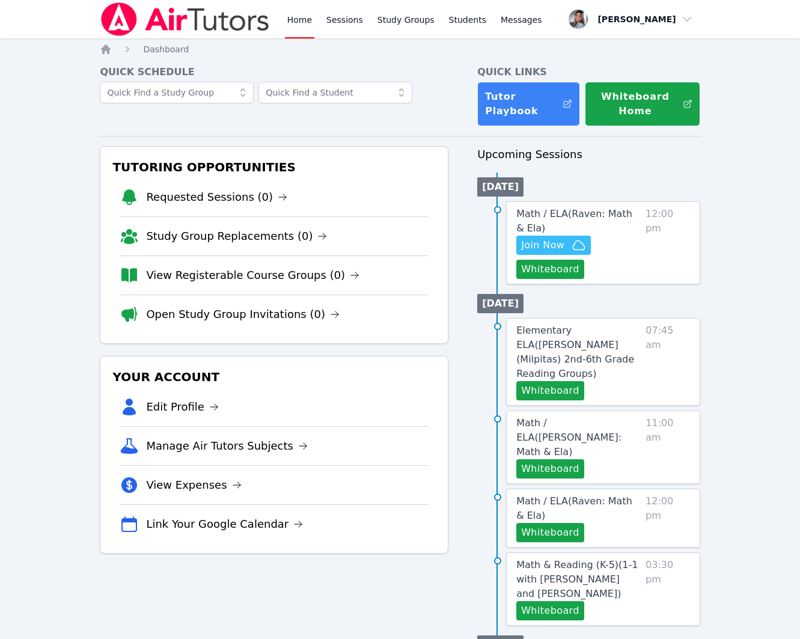
click at [286, 274] on link "View Registerable Course Groups (0)" at bounding box center [252, 275] width 213 height 17
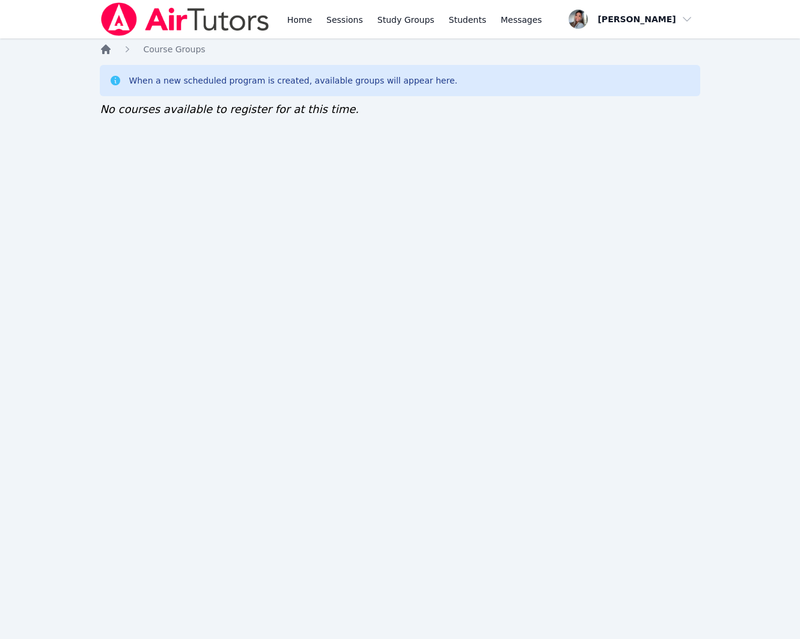
click at [108, 53] on icon "Breadcrumb" at bounding box center [106, 49] width 10 height 10
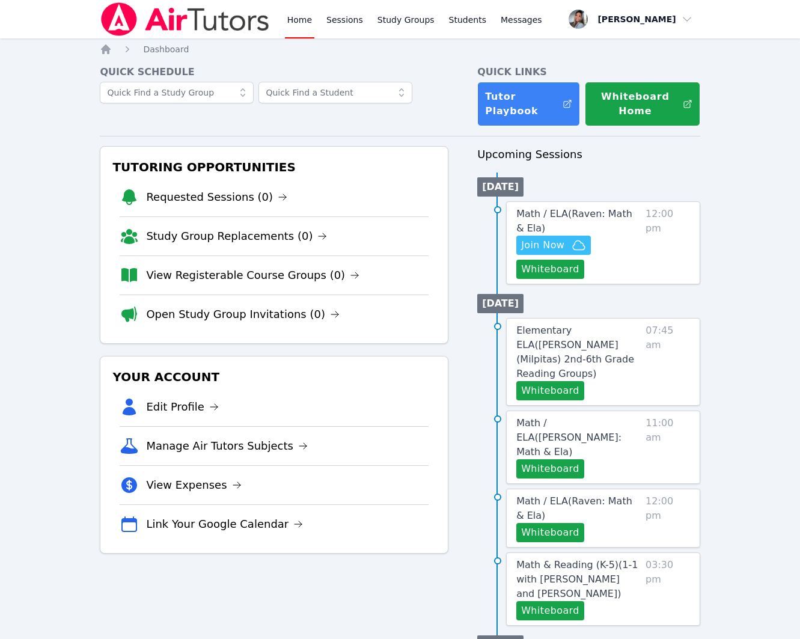
click at [224, 200] on link "Requested Sessions (0)" at bounding box center [216, 197] width 141 height 17
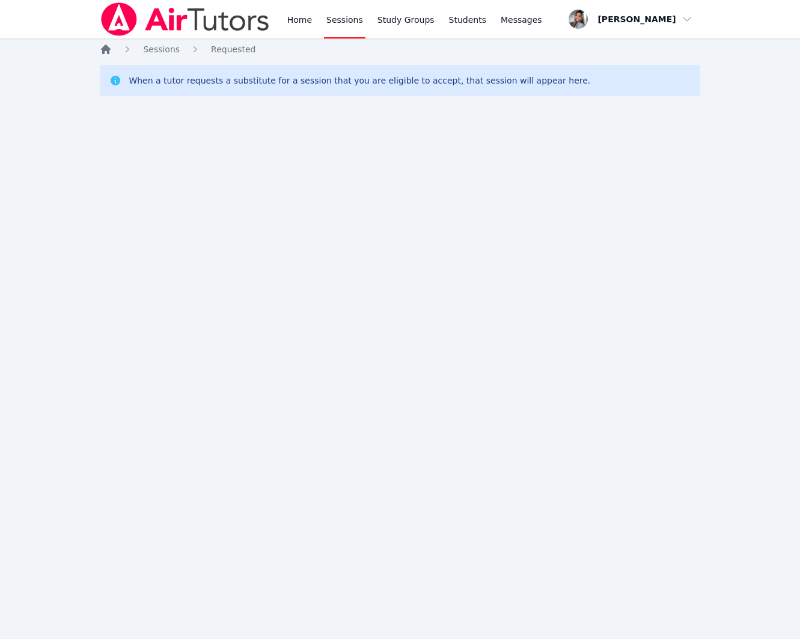
click at [105, 52] on icon "Breadcrumb" at bounding box center [106, 49] width 12 height 12
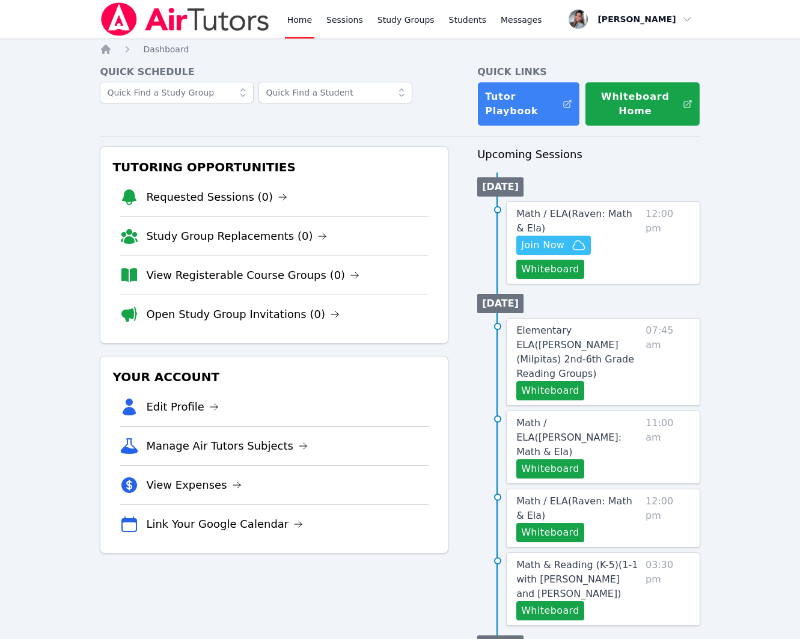
click at [268, 238] on link "Study Group Replacements (0)" at bounding box center [236, 236] width 181 height 17
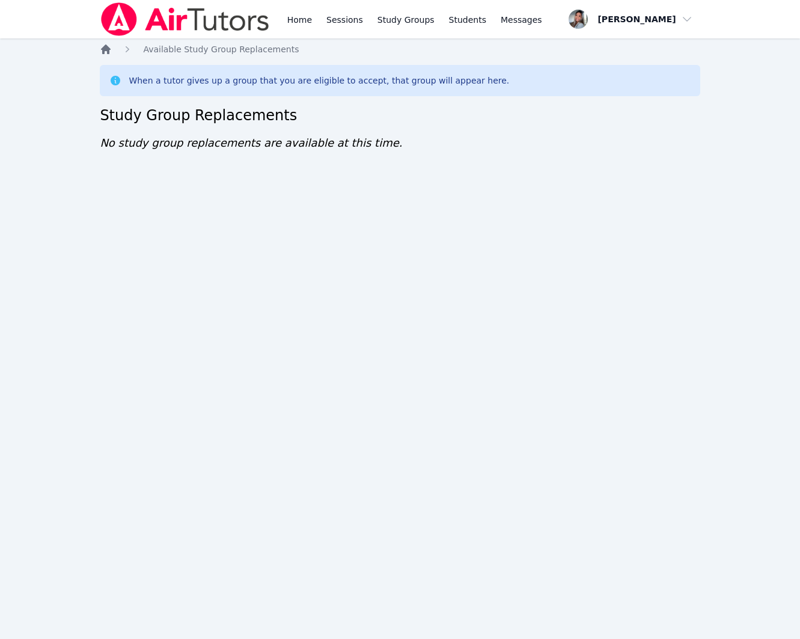
click at [100, 50] on icon "Breadcrumb" at bounding box center [106, 49] width 12 height 12
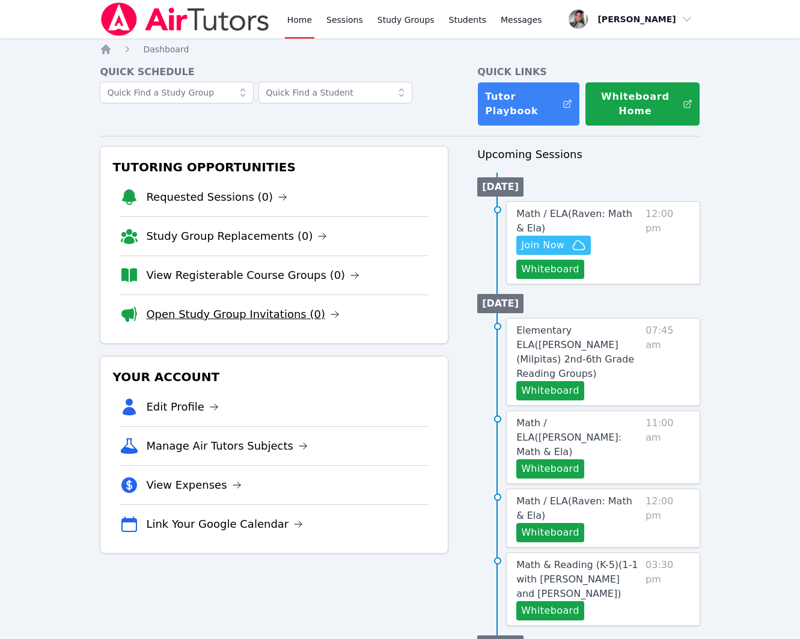
click at [245, 316] on link "Open Study Group Invitations (0)" at bounding box center [243, 314] width 194 height 17
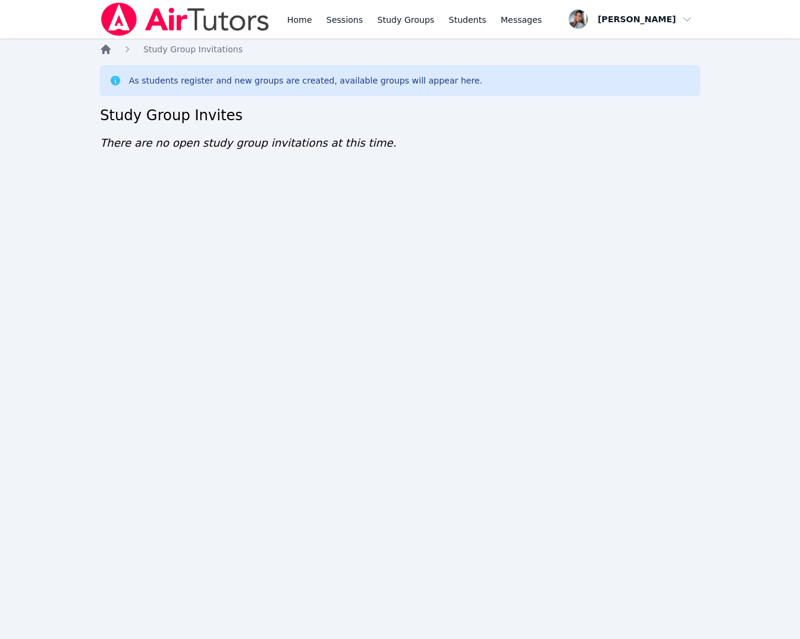
click at [106, 48] on icon "Breadcrumb" at bounding box center [106, 49] width 10 height 10
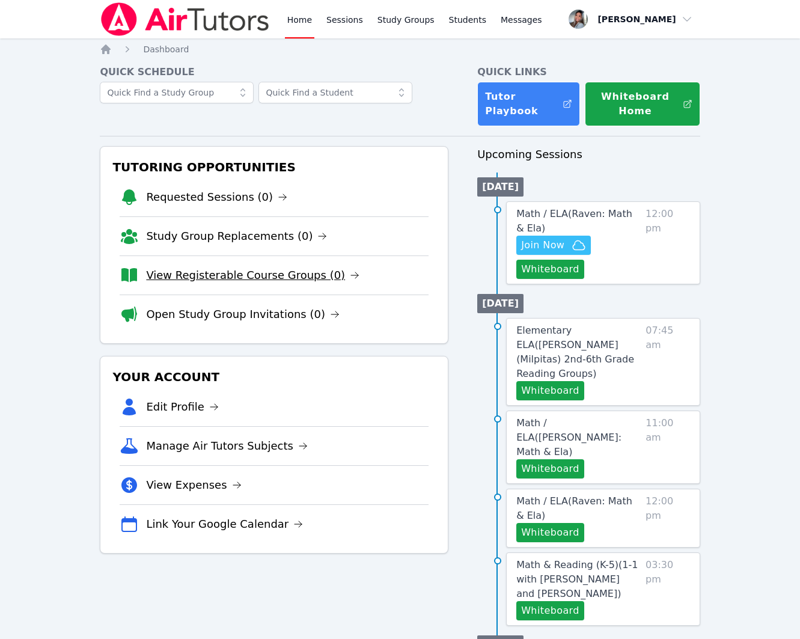
click at [236, 278] on link "View Registerable Course Groups (0)" at bounding box center [252, 275] width 213 height 17
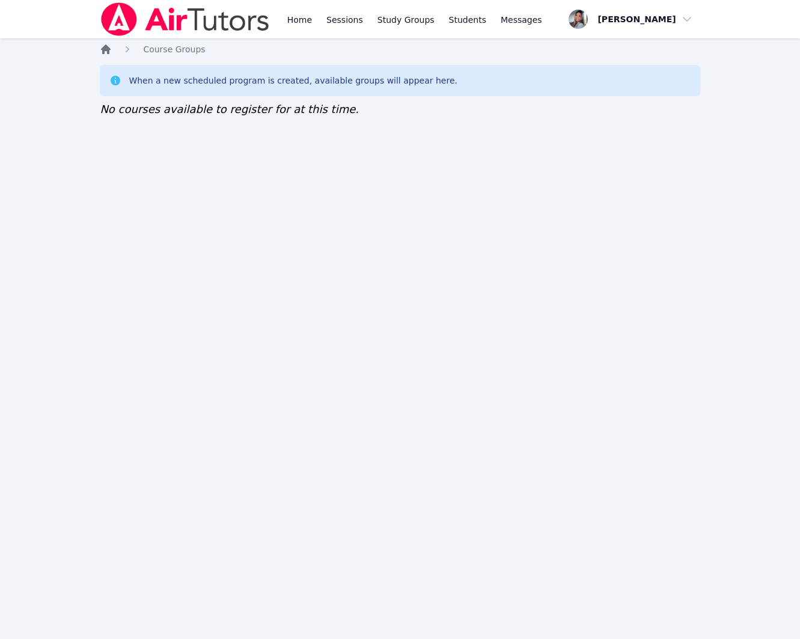
click at [105, 49] on icon "Breadcrumb" at bounding box center [106, 49] width 10 height 10
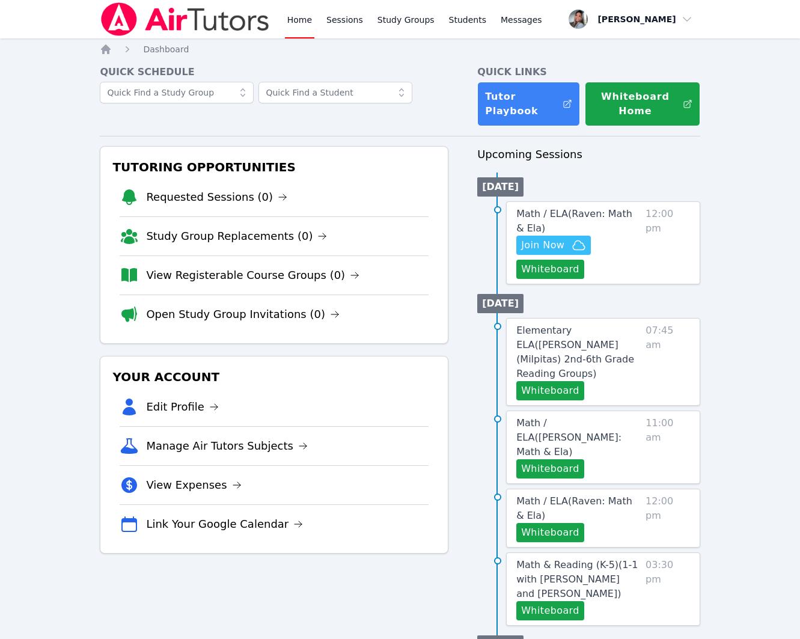
click at [293, 21] on link "Home" at bounding box center [299, 19] width 29 height 38
